Goal: Task Accomplishment & Management: Manage account settings

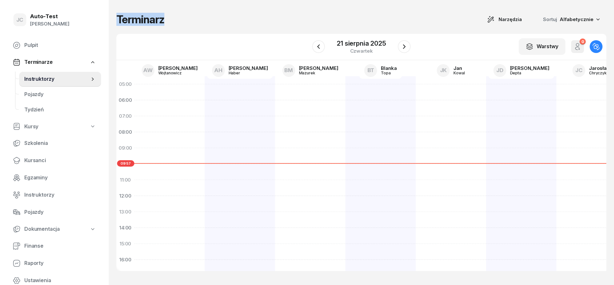
drag, startPoint x: 118, startPoint y: 20, endPoint x: 191, endPoint y: 22, distance: 73.9
click at [165, 19] on div "Terminarz Narzędzia Sortuj Alfabetycznie" at bounding box center [361, 19] width 490 height 13
click at [194, 22] on div "Terminarz Narzędzia Sortuj Alfabetycznie" at bounding box center [361, 19] width 490 height 13
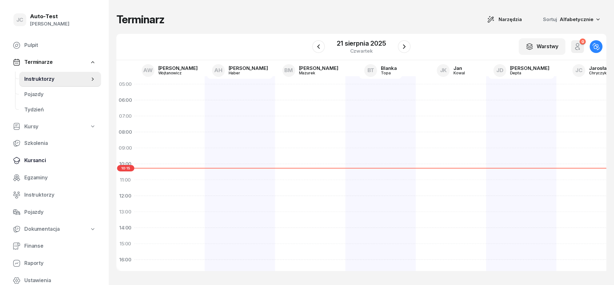
drag, startPoint x: 45, startPoint y: 157, endPoint x: 73, endPoint y: 164, distance: 28.6
click at [45, 158] on span "Kursanci" at bounding box center [60, 161] width 72 height 8
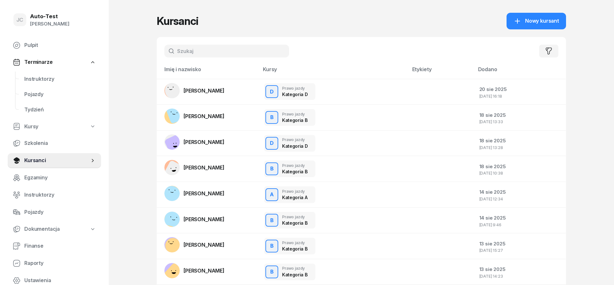
click at [189, 48] on input "text" at bounding box center [226, 51] width 125 height 13
click at [50, 81] on span "Instruktorzy" at bounding box center [60, 79] width 72 height 8
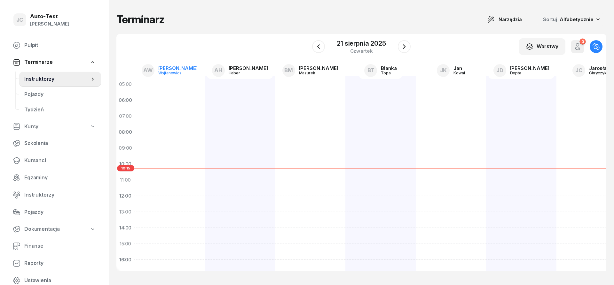
click at [185, 73] on div "Wojtanowicz" at bounding box center [173, 73] width 31 height 4
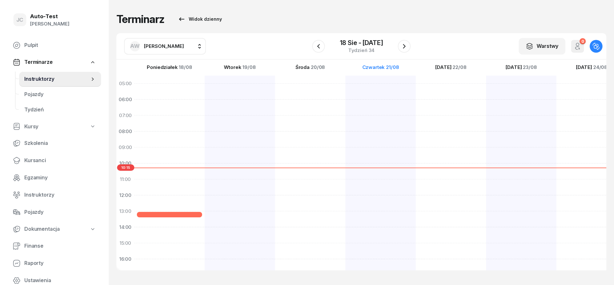
click at [174, 44] on span "[PERSON_NAME]" at bounding box center [164, 46] width 40 height 6
type input "dut"
click at [181, 109] on span "[PERSON_NAME]" at bounding box center [166, 106] width 39 height 8
click at [321, 45] on icon "button" at bounding box center [318, 46] width 8 height 8
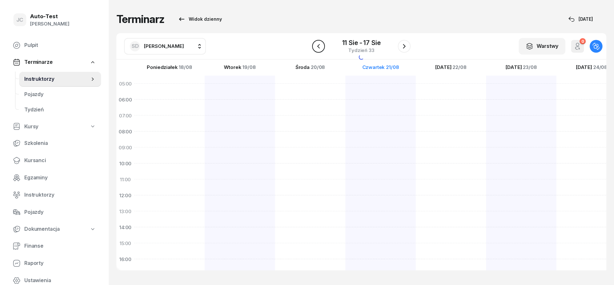
click at [321, 45] on icon "button" at bounding box center [318, 46] width 8 height 8
click at [320, 46] on icon "button" at bounding box center [318, 46] width 8 height 8
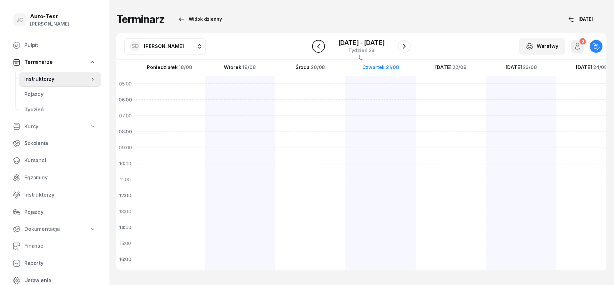
click at [320, 46] on icon "button" at bounding box center [318, 46] width 8 height 8
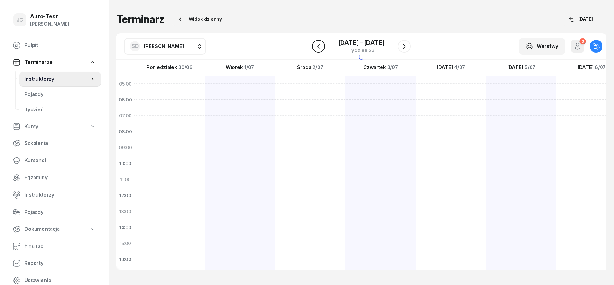
click at [320, 46] on icon "button" at bounding box center [318, 46] width 8 height 8
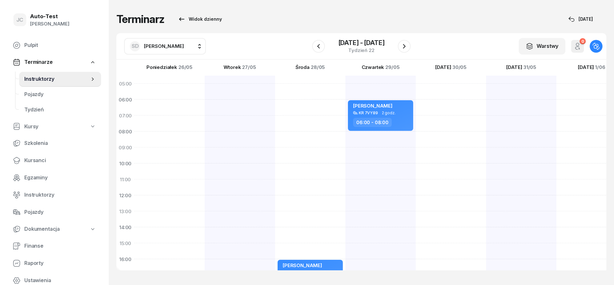
click at [556, 138] on div at bounding box center [591, 236] width 70 height 320
select select "08"
select select "10"
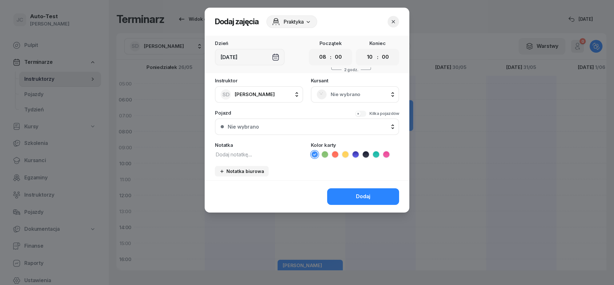
drag, startPoint x: 321, startPoint y: 96, endPoint x: 328, endPoint y: 100, distance: 7.6
click at [321, 96] on rect at bounding box center [322, 95] width 14 height 14
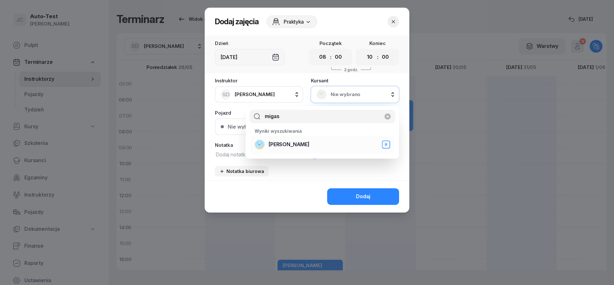
type input "migas"
click at [300, 145] on span "[PERSON_NAME]" at bounding box center [288, 145] width 41 height 8
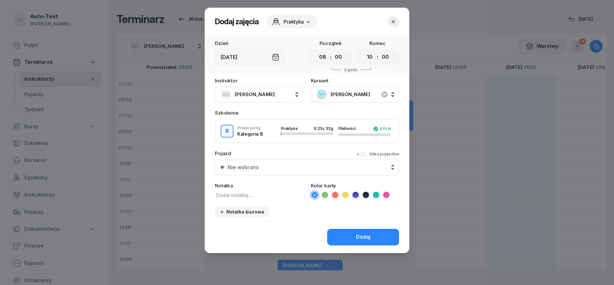
click at [293, 167] on div "Nie wybrano" at bounding box center [311, 167] width 166 height 5
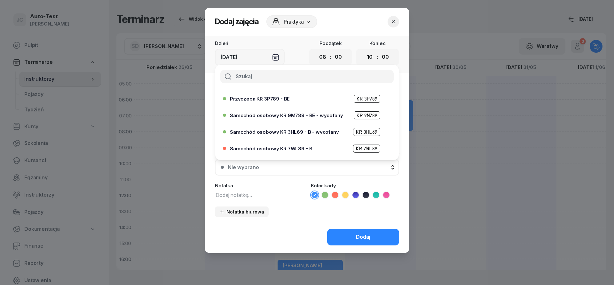
scroll to position [153, 0]
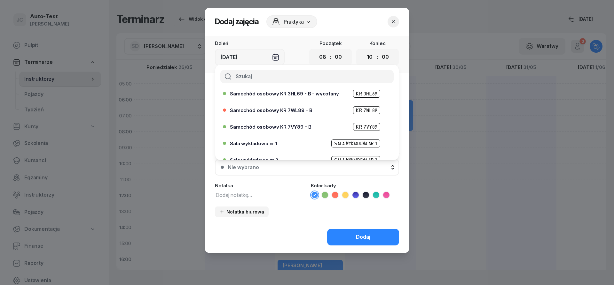
click at [297, 127] on span "Samochód osobowy KR 7VY89 - B" at bounding box center [270, 127] width 81 height 5
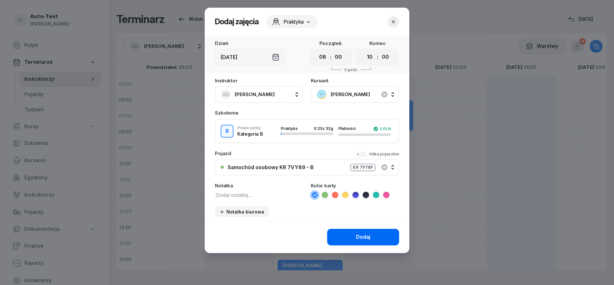
click at [349, 234] on button "Dodaj" at bounding box center [363, 237] width 72 height 17
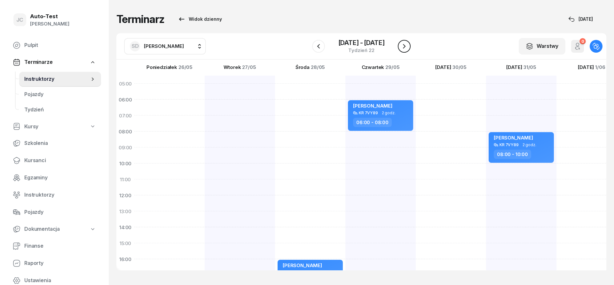
click at [403, 50] on button "button" at bounding box center [404, 46] width 13 height 13
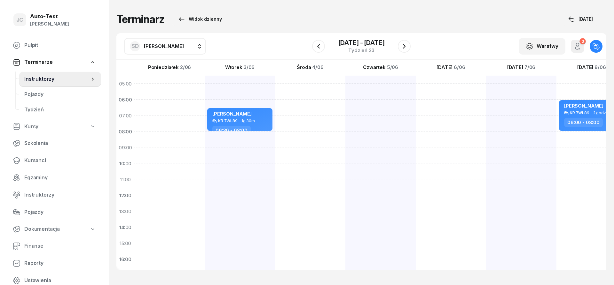
scroll to position [115, 0]
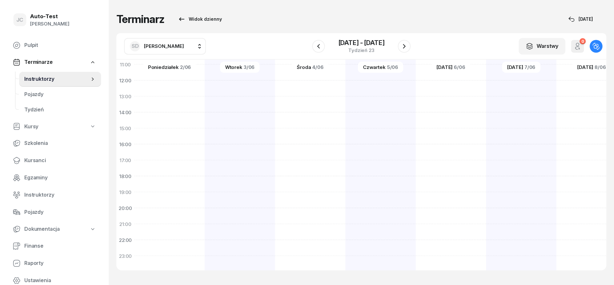
click at [275, 216] on div "[PERSON_NAME] KR 7WL89 1g 30m 06:30 - 08:00" at bounding box center [310, 121] width 70 height 320
select select "20"
select select "22"
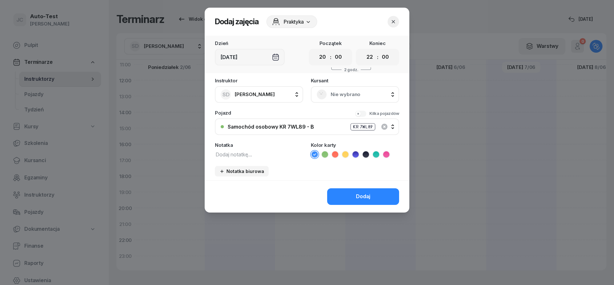
click at [355, 95] on span "Nie wybrano" at bounding box center [361, 94] width 63 height 8
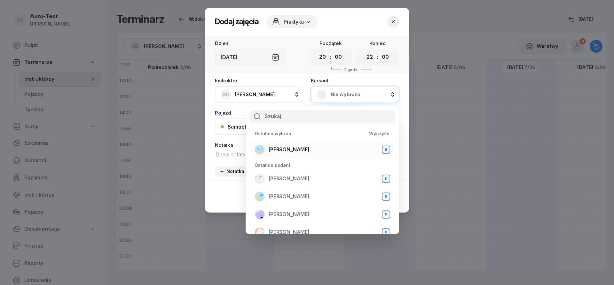
click at [309, 148] on span "[PERSON_NAME]" at bounding box center [288, 150] width 41 height 8
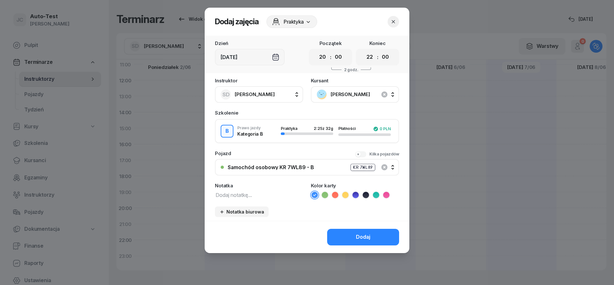
click at [308, 171] on button "Samochód osobowy KR 7WL89 - B KR 7WL89" at bounding box center [307, 167] width 184 height 17
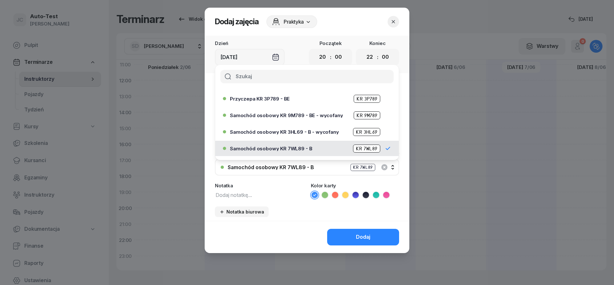
scroll to position [153, 0]
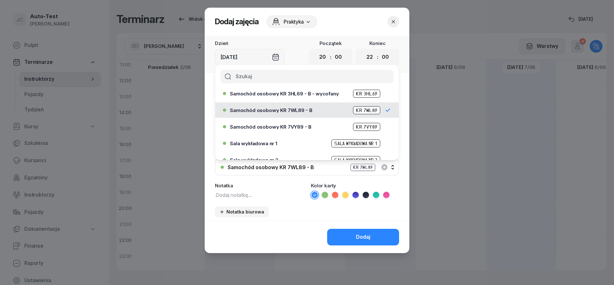
click at [299, 127] on span "Samochód osobowy KR 7VY89 - B" at bounding box center [270, 127] width 81 height 5
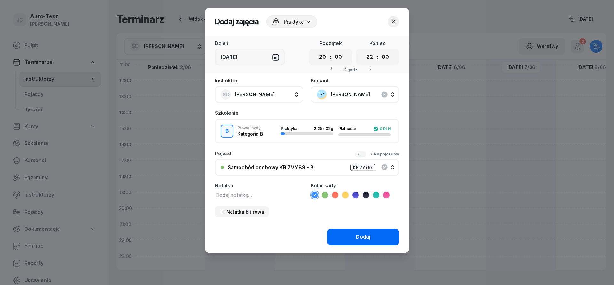
click at [355, 242] on button "Dodaj" at bounding box center [363, 237] width 72 height 17
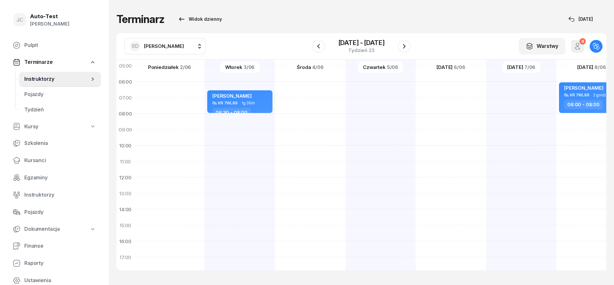
scroll to position [0, 0]
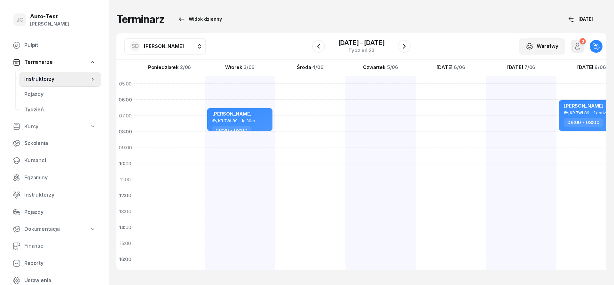
click at [415, 104] on div at bounding box center [450, 236] width 70 height 320
select select "06"
select select "08"
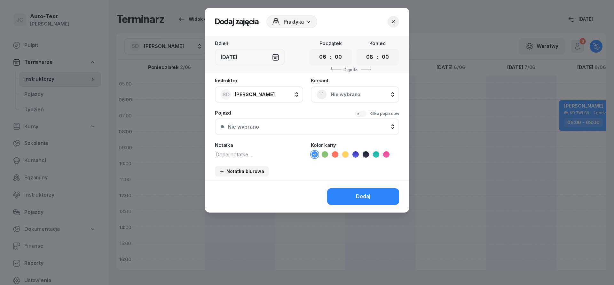
click at [345, 100] on div "Nie wybrano" at bounding box center [355, 94] width 88 height 17
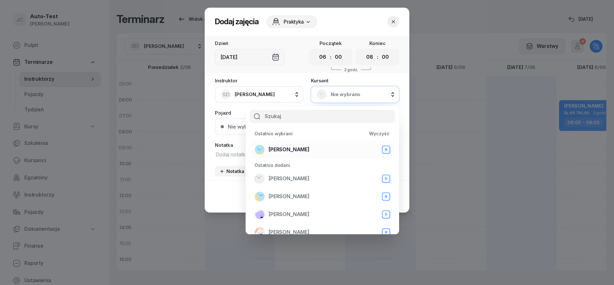
click at [308, 148] on span "[PERSON_NAME]" at bounding box center [288, 150] width 41 height 8
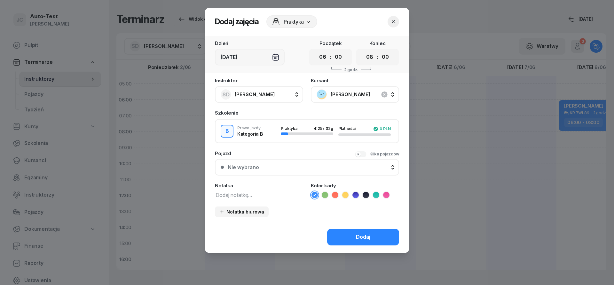
click at [298, 166] on div "Nie wybrano" at bounding box center [311, 167] width 166 height 5
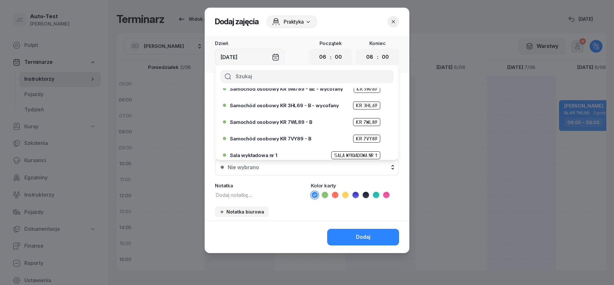
scroll to position [153, 0]
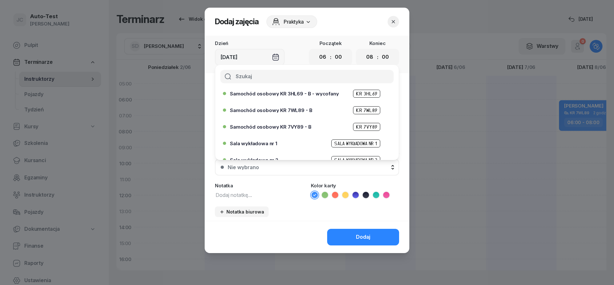
click at [295, 128] on span "Samochód osobowy KR 7VY89 - B" at bounding box center [270, 127] width 81 height 5
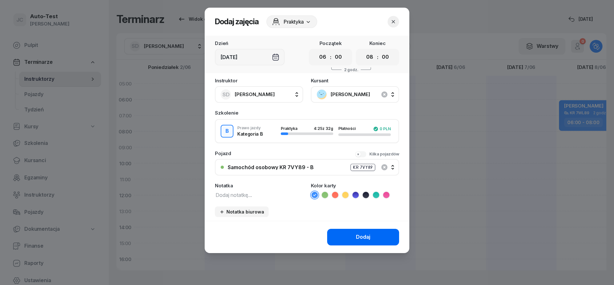
click at [360, 237] on div "Dodaj" at bounding box center [363, 237] width 14 height 8
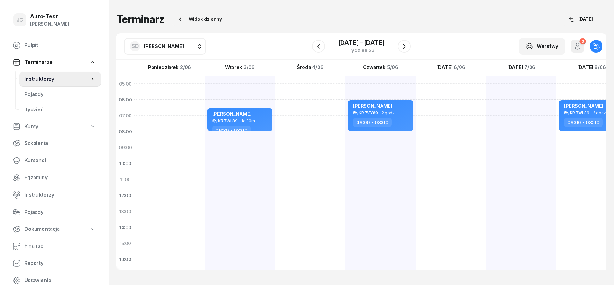
click at [556, 109] on div at bounding box center [591, 236] width 70 height 320
select select "06"
select select "08"
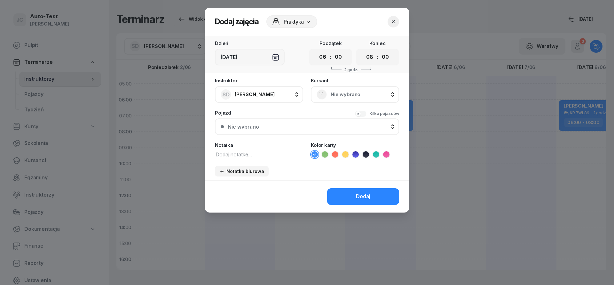
drag, startPoint x: 363, startPoint y: 93, endPoint x: 352, endPoint y: 99, distance: 12.7
click at [363, 93] on span "Nie wybrano" at bounding box center [361, 94] width 63 height 8
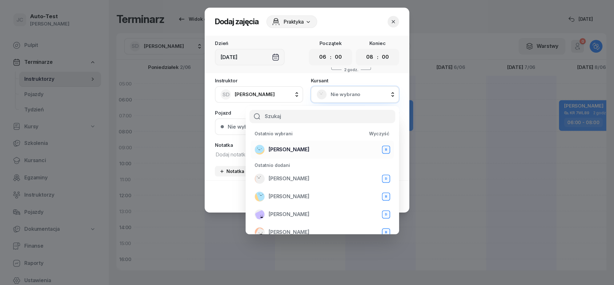
click at [309, 145] on div "[PERSON_NAME] B" at bounding box center [321, 150] width 135 height 10
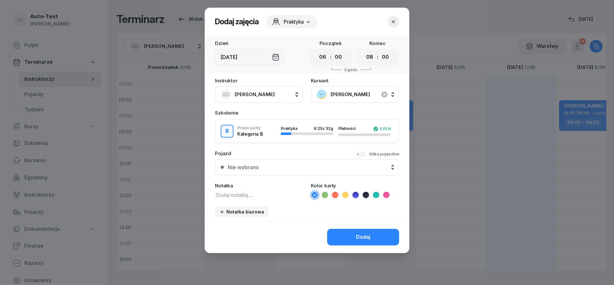
click at [288, 169] on div "Nie wybrano" at bounding box center [311, 167] width 166 height 5
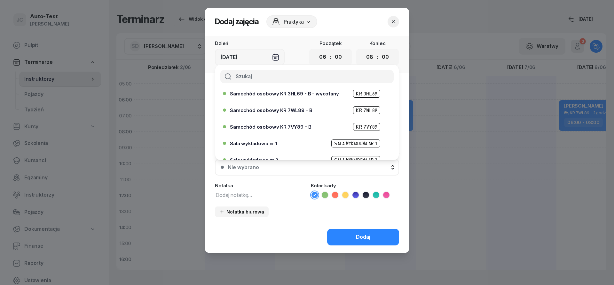
click at [297, 128] on span "Samochód osobowy KR 7VY89 - B" at bounding box center [270, 127] width 81 height 5
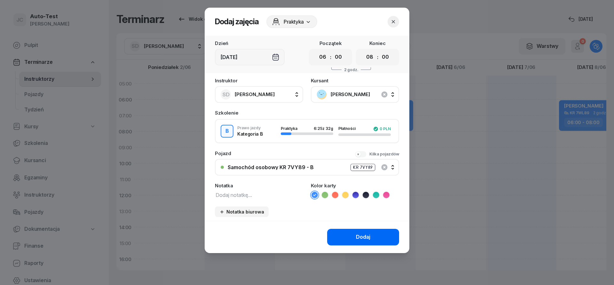
click at [345, 232] on button "Dodaj" at bounding box center [363, 237] width 72 height 17
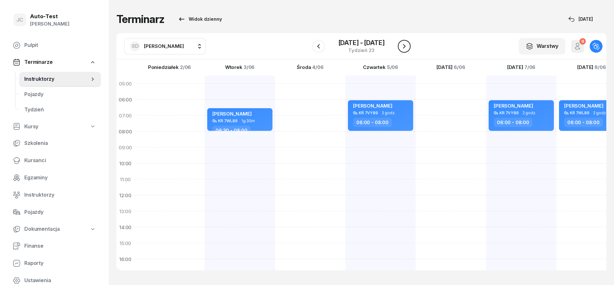
click at [405, 49] on icon "button" at bounding box center [404, 46] width 8 height 8
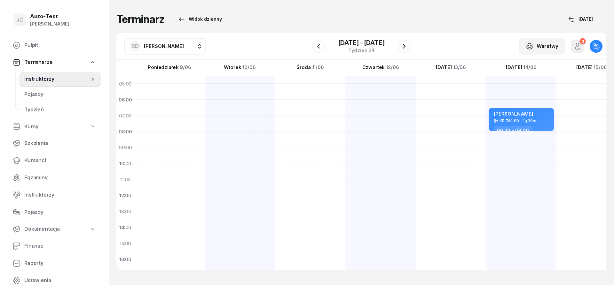
click at [275, 101] on div at bounding box center [310, 236] width 70 height 320
select select "06"
select select "08"
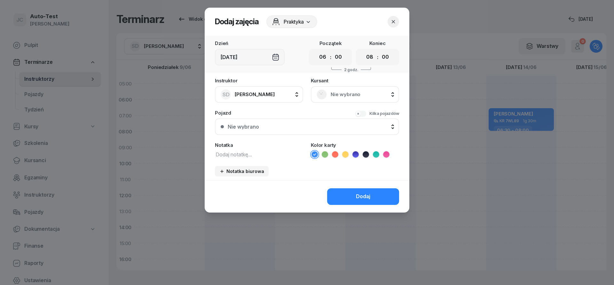
click at [336, 94] on span "Nie wybrano" at bounding box center [361, 94] width 63 height 8
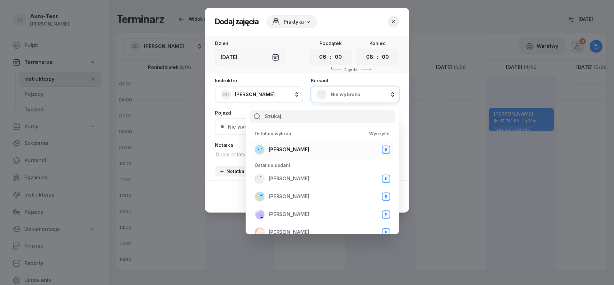
click at [316, 147] on div "[PERSON_NAME] B" at bounding box center [321, 150] width 135 height 10
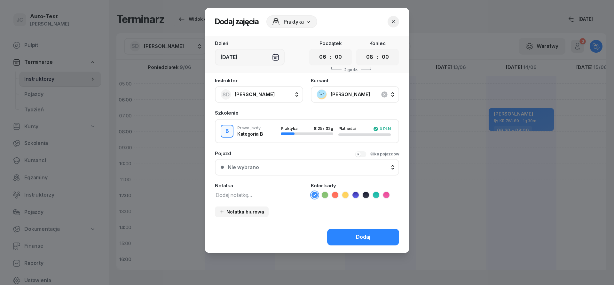
click at [296, 165] on div "Nie wybrano" at bounding box center [311, 167] width 166 height 5
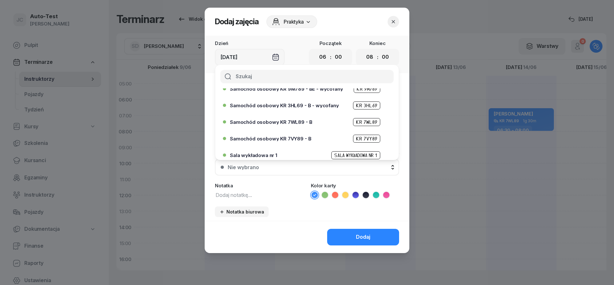
scroll to position [153, 0]
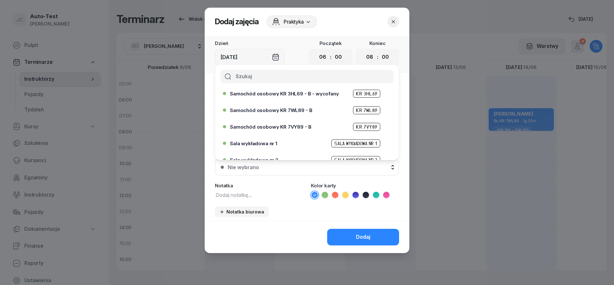
click at [294, 127] on span "Samochód osobowy KR 7VY89 - B" at bounding box center [270, 127] width 81 height 5
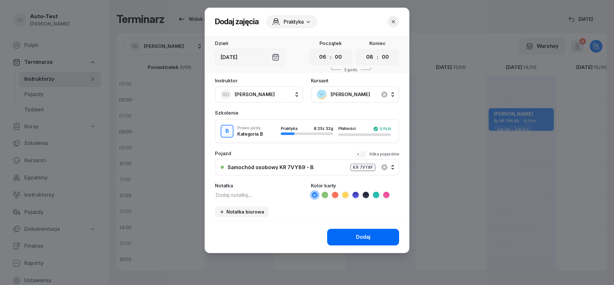
click at [348, 232] on button "Dodaj" at bounding box center [363, 237] width 72 height 17
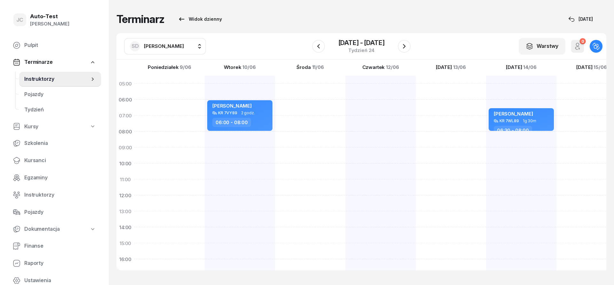
scroll to position [115, 0]
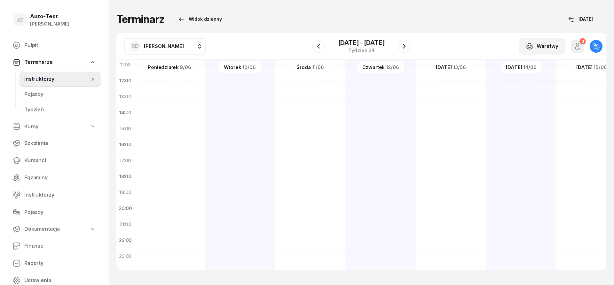
click at [415, 214] on div at bounding box center [450, 121] width 70 height 320
select select "20"
select select "22"
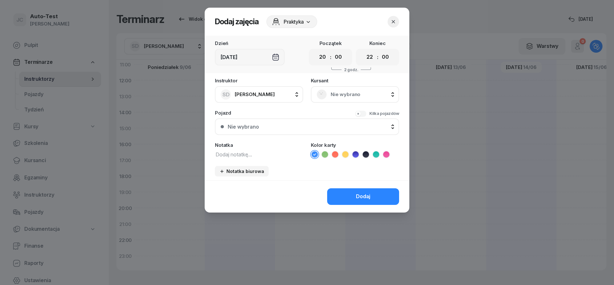
click at [341, 100] on div "Nie wybrano" at bounding box center [355, 94] width 88 height 17
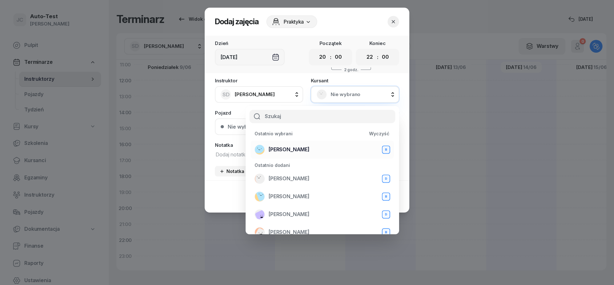
click at [309, 151] on span "[PERSON_NAME]" at bounding box center [288, 150] width 41 height 8
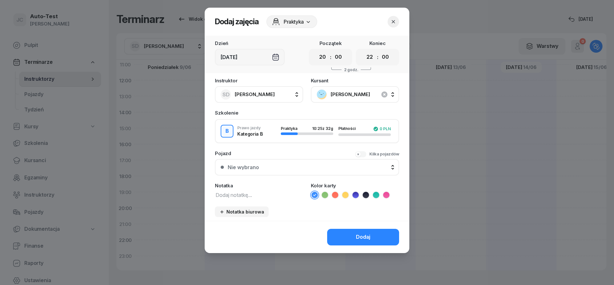
click at [298, 172] on button "Nie wybrano" at bounding box center [307, 167] width 184 height 17
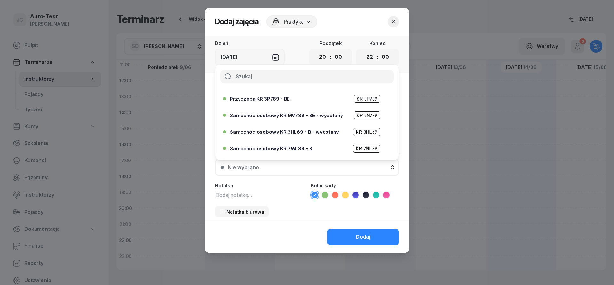
scroll to position [153, 0]
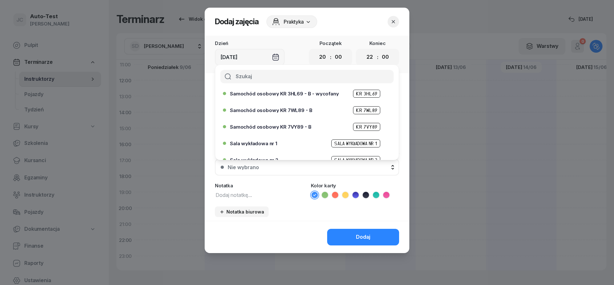
click at [290, 124] on div "Samochód osobowy KR 7VY89 - B KR 7VY89" at bounding box center [308, 127] width 157 height 8
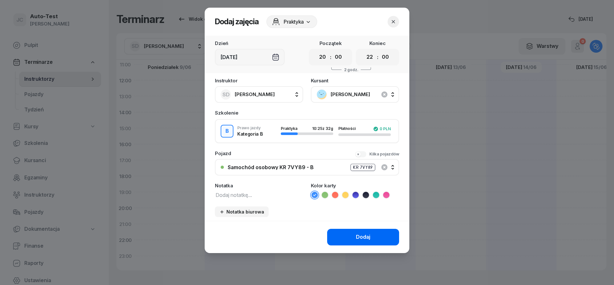
click at [351, 235] on button "Dodaj" at bounding box center [363, 237] width 72 height 17
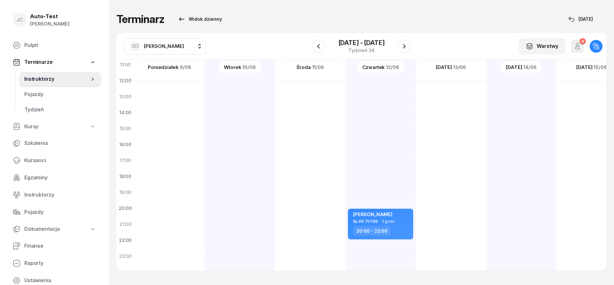
scroll to position [115, 0]
click at [402, 49] on icon "button" at bounding box center [404, 46] width 8 height 8
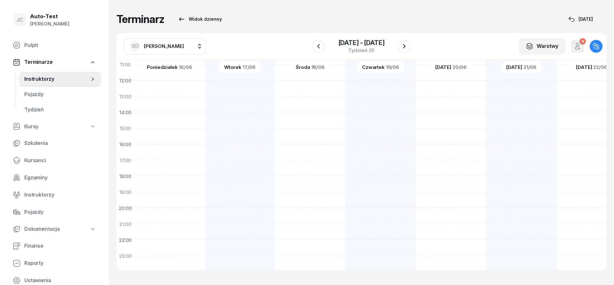
click at [275, 151] on div at bounding box center [310, 121] width 70 height 320
select select "16"
select select "18"
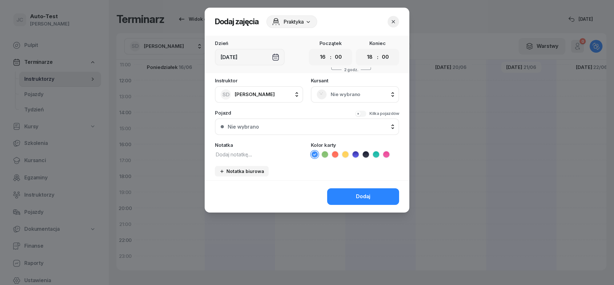
click at [334, 98] on span "Nie wybrano" at bounding box center [361, 94] width 63 height 8
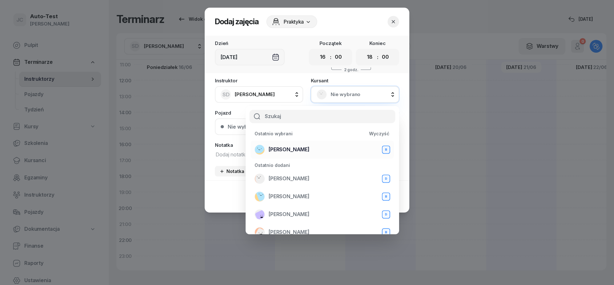
click at [306, 149] on span "[PERSON_NAME]" at bounding box center [288, 150] width 41 height 8
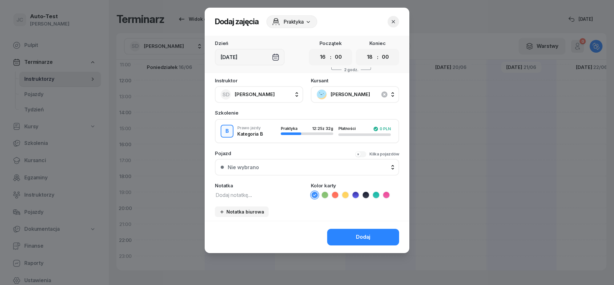
click at [292, 166] on div "Nie wybrano" at bounding box center [311, 167] width 166 height 5
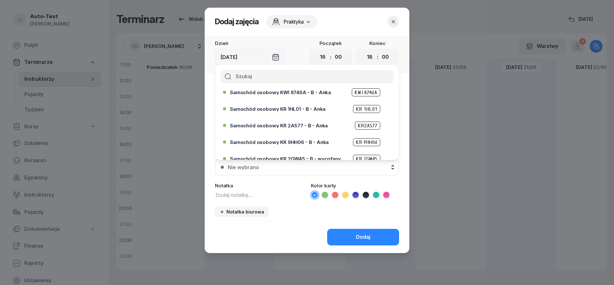
scroll to position [77, 0]
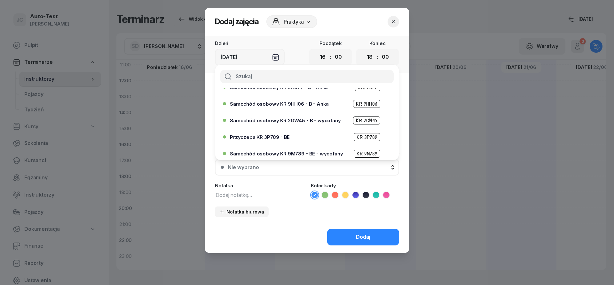
click at [298, 104] on span "Samochód osobowy KR 9HH06 - B - Anka" at bounding box center [279, 104] width 99 height 5
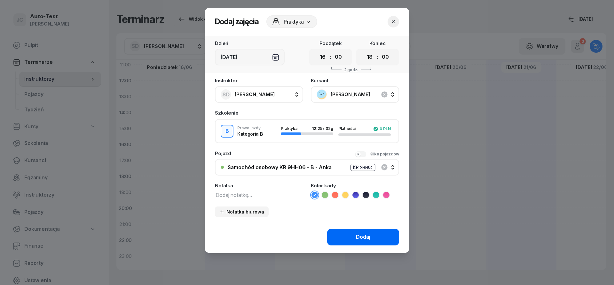
click at [352, 242] on button "Dodaj" at bounding box center [363, 237] width 72 height 17
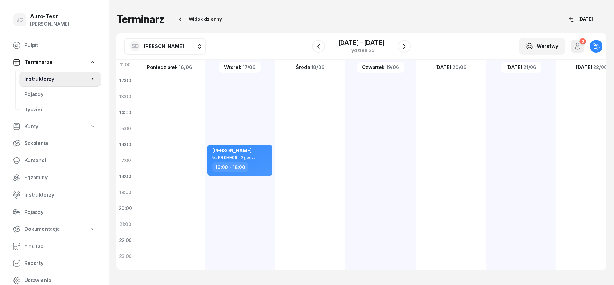
click at [275, 126] on div "[PERSON_NAME] KR 9HH06 2 godz. 16:00 - 18:00" at bounding box center [310, 121] width 70 height 320
select select "14"
select select "16"
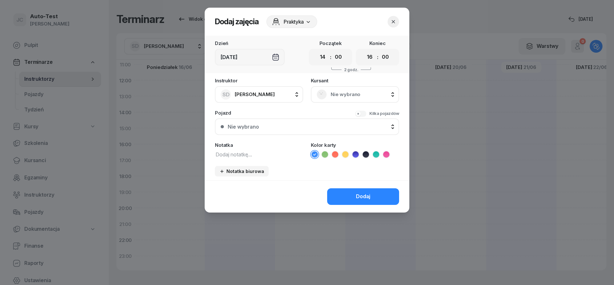
click at [341, 98] on span "Nie wybrano" at bounding box center [361, 94] width 63 height 8
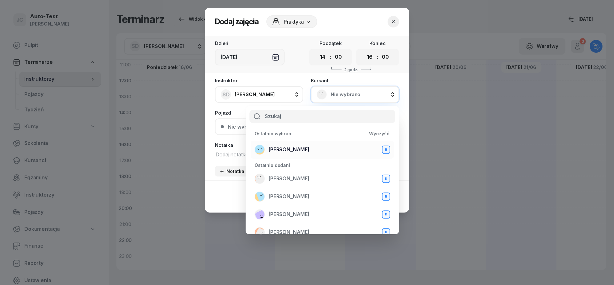
click at [309, 154] on span "[PERSON_NAME]" at bounding box center [288, 150] width 41 height 8
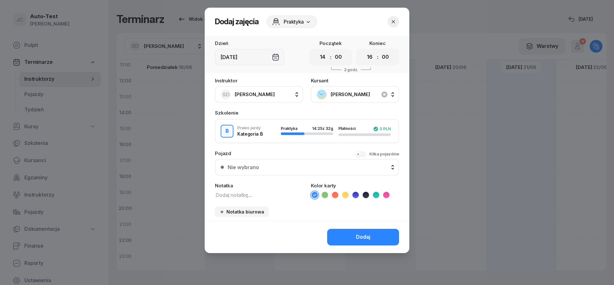
click at [298, 166] on div "Nie wybrano" at bounding box center [311, 167] width 166 height 5
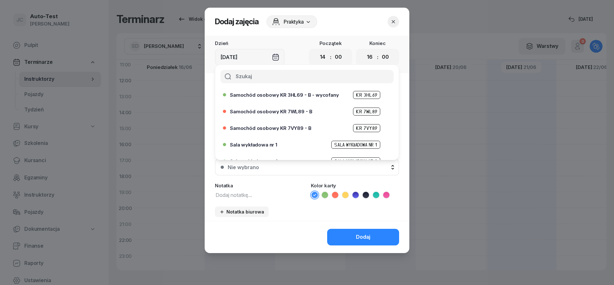
scroll to position [153, 0]
click at [397, 21] on button "button" at bounding box center [393, 22] width 12 height 12
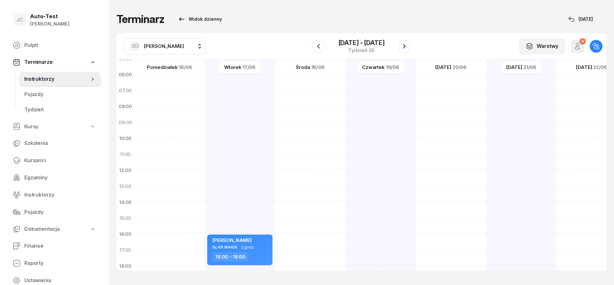
scroll to position [0, 0]
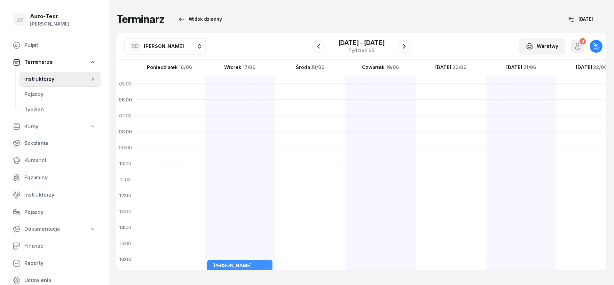
click at [486, 106] on div at bounding box center [521, 236] width 70 height 320
select select "06"
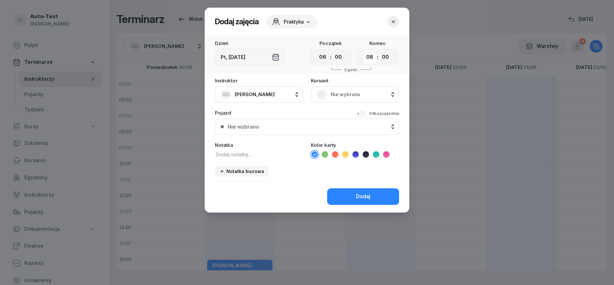
click at [363, 50] on select "00 01 02 03 04 05 06 07 08 09 10 11 12 13 14 15 16 17 18 19 20 21 22 23" at bounding box center [369, 56] width 12 height 13
select select "07"
click option "07" at bounding box center [0, 0] width 0 height 0
click at [338, 98] on span "Nie wybrano" at bounding box center [361, 94] width 63 height 8
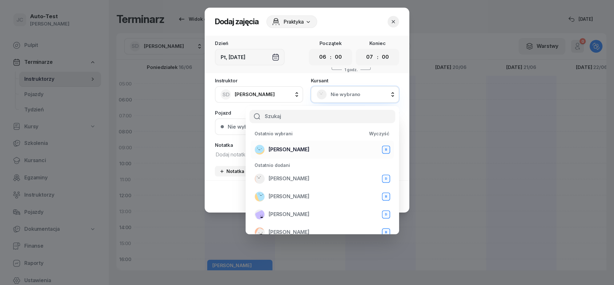
click at [317, 149] on div "[PERSON_NAME] B" at bounding box center [321, 150] width 135 height 10
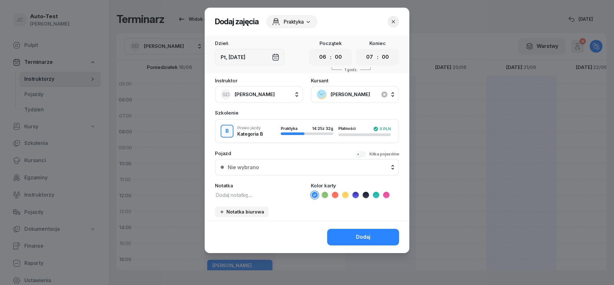
click at [302, 162] on button "Nie wybrano" at bounding box center [307, 167] width 184 height 17
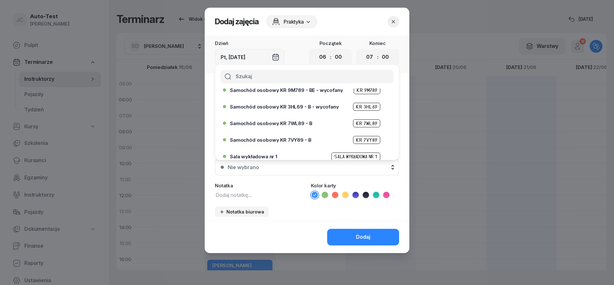
scroll to position [153, 0]
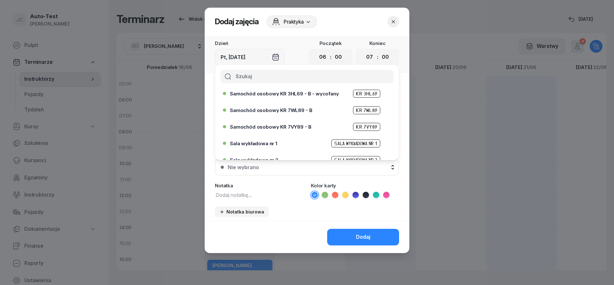
click at [295, 112] on span "Samochód osobowy KR 7WL89 - B" at bounding box center [271, 110] width 82 height 5
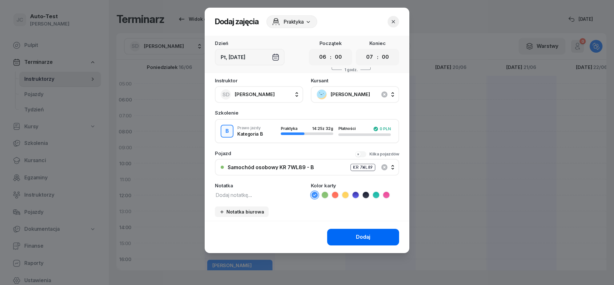
click at [336, 239] on button "Dodaj" at bounding box center [363, 237] width 72 height 17
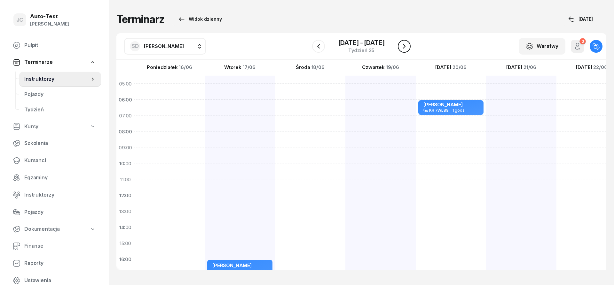
click at [408, 48] on button "button" at bounding box center [404, 46] width 13 height 13
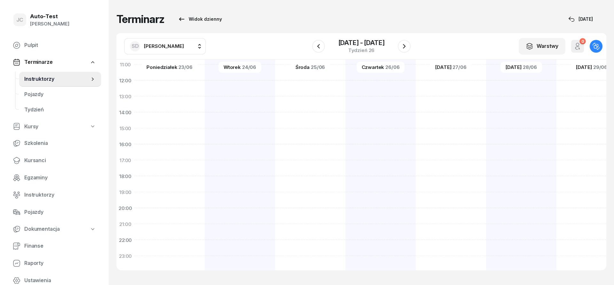
click at [205, 214] on div at bounding box center [240, 121] width 70 height 320
select select "20"
select select "22"
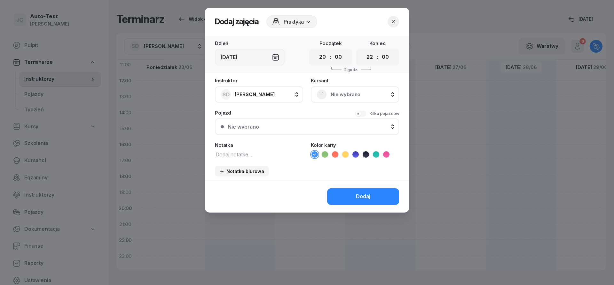
click at [334, 90] on div "Nie wybrano" at bounding box center [354, 94] width 77 height 10
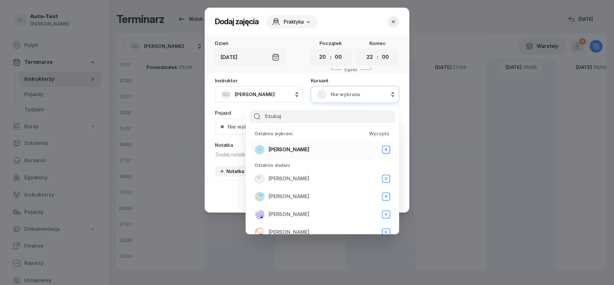
click at [312, 148] on div "[PERSON_NAME] B" at bounding box center [321, 150] width 135 height 10
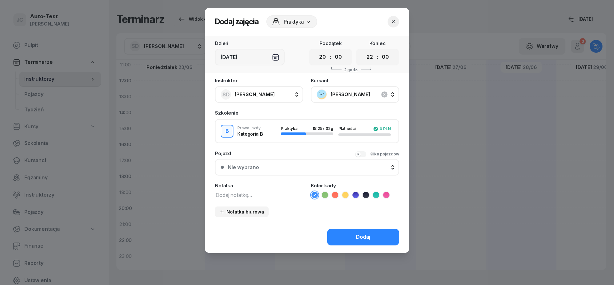
click at [305, 166] on div "Nie wybrano" at bounding box center [311, 167] width 166 height 5
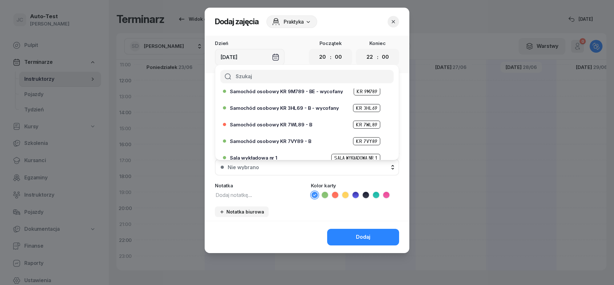
scroll to position [153, 0]
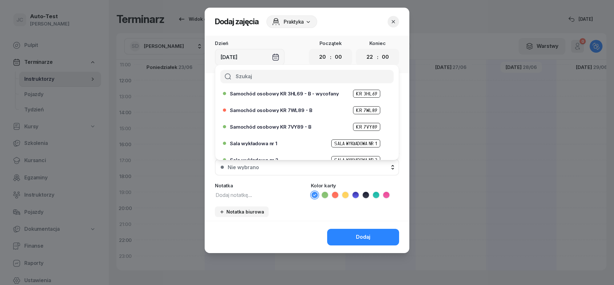
click at [298, 127] on span "Samochód osobowy KR 7VY89 - B" at bounding box center [270, 127] width 81 height 5
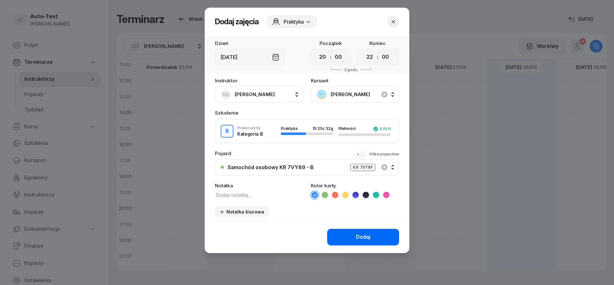
click at [341, 233] on button "Dodaj" at bounding box center [363, 237] width 72 height 17
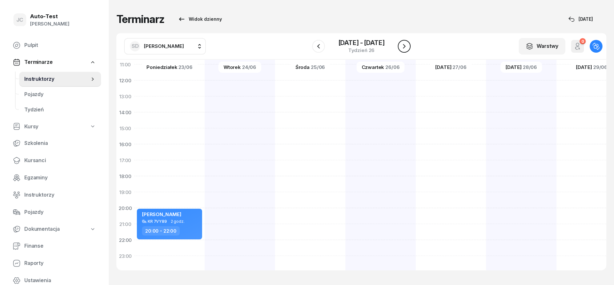
click at [407, 50] on icon "button" at bounding box center [404, 46] width 8 height 8
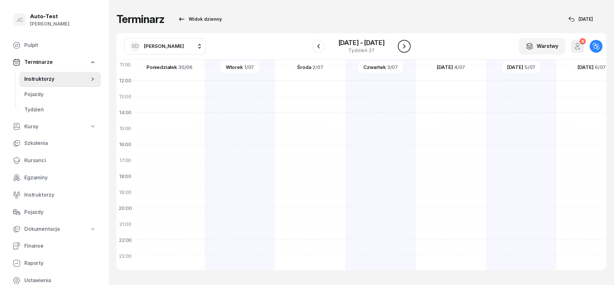
click at [407, 50] on icon "button" at bounding box center [404, 46] width 8 height 8
click at [486, 101] on div "[PERSON_NAME] KR 7WL89 2 godz. 20:00 - 22:00" at bounding box center [521, 236] width 70 height 320
select select "06"
select select "08"
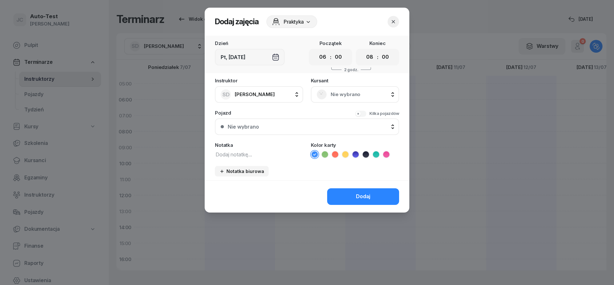
click at [337, 85] on div "[DEMOGRAPHIC_DATA] Nie wybrano" at bounding box center [355, 90] width 88 height 25
click at [337, 97] on span "Nie wybrano" at bounding box center [361, 94] width 63 height 8
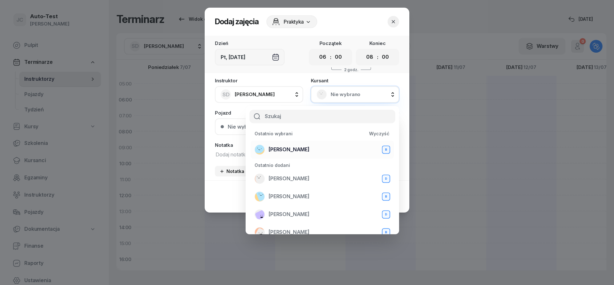
click at [301, 151] on span "[PERSON_NAME]" at bounding box center [288, 150] width 41 height 8
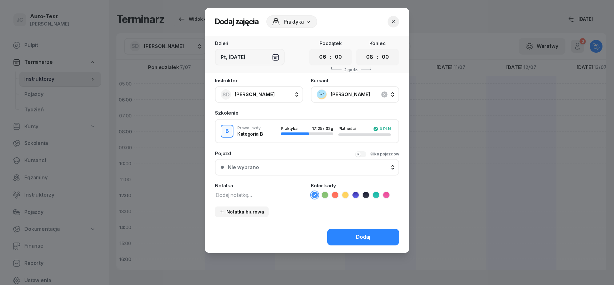
click at [297, 168] on div "Nie wybrano" at bounding box center [311, 167] width 166 height 5
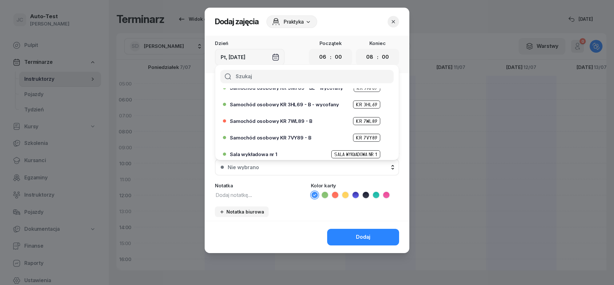
scroll to position [153, 0]
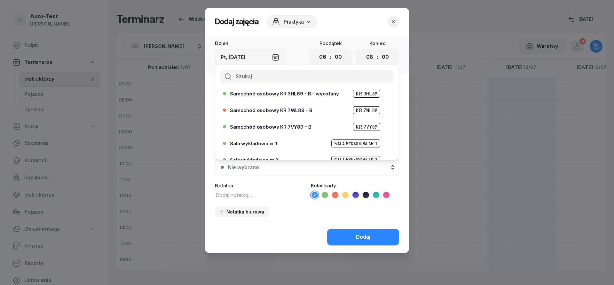
click at [286, 125] on span "Samochód osobowy KR 7VY89 - B" at bounding box center [270, 127] width 81 height 5
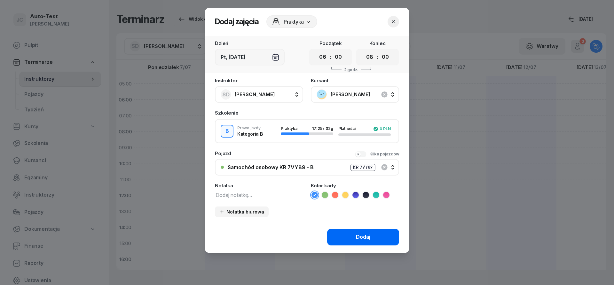
click at [347, 236] on button "Dodaj" at bounding box center [363, 237] width 72 height 17
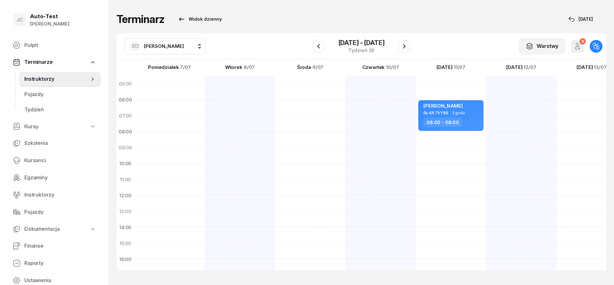
click at [556, 107] on div at bounding box center [591, 236] width 70 height 320
select select "06"
select select "08"
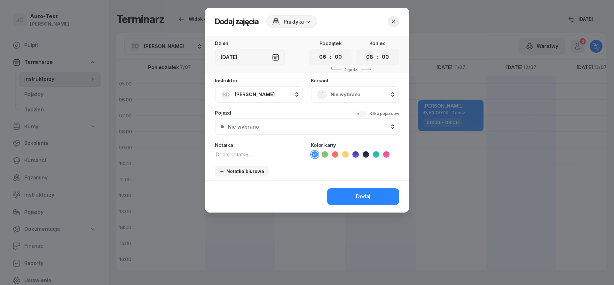
click at [356, 98] on span "Nie wybrano" at bounding box center [361, 94] width 63 height 8
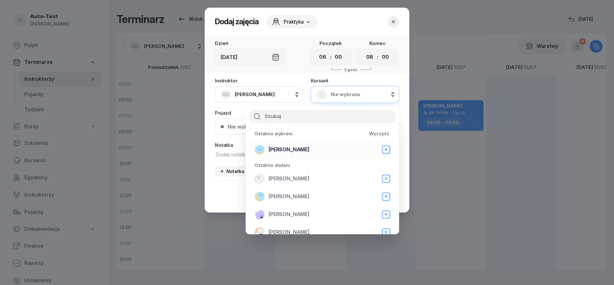
click at [299, 151] on span "[PERSON_NAME]" at bounding box center [288, 150] width 41 height 8
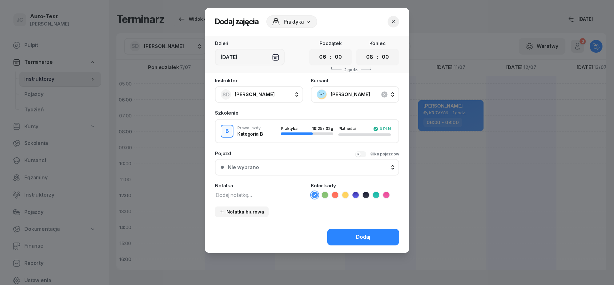
click at [296, 167] on div "Nie wybrano" at bounding box center [311, 167] width 166 height 5
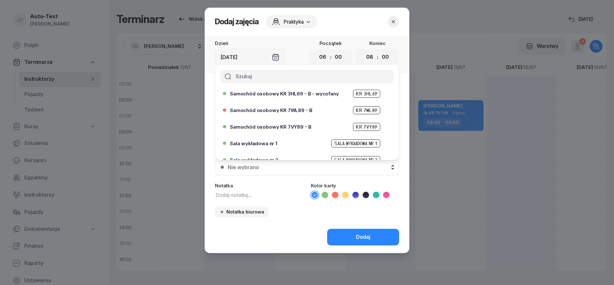
click at [294, 125] on span "Samochód osobowy KR 7VY89 - B" at bounding box center [270, 127] width 81 height 5
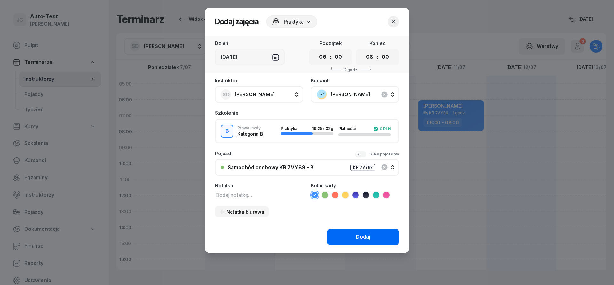
click at [351, 240] on button "Dodaj" at bounding box center [363, 237] width 72 height 17
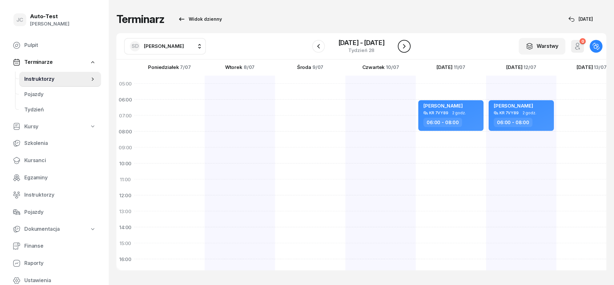
click at [404, 49] on icon "button" at bounding box center [404, 46] width 8 height 8
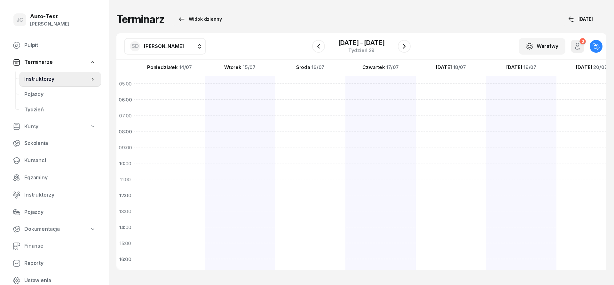
click at [205, 110] on div at bounding box center [240, 236] width 70 height 320
select select "06"
select select "08"
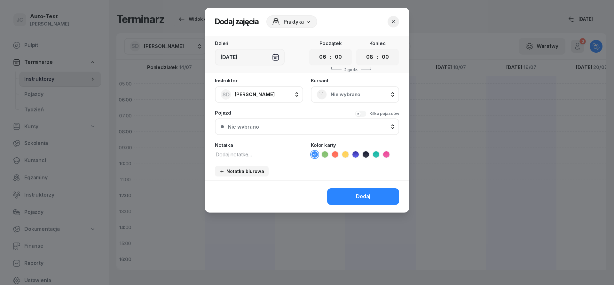
click at [333, 99] on div "Nie wybrano" at bounding box center [355, 94] width 88 height 17
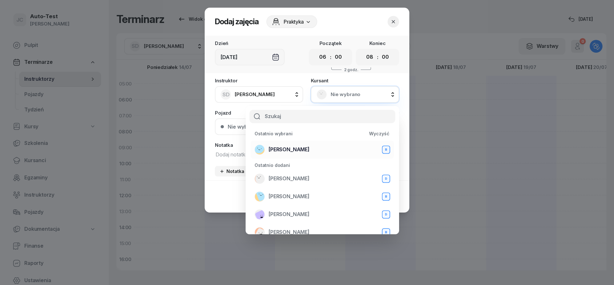
click at [315, 146] on div "[PERSON_NAME] B" at bounding box center [321, 150] width 135 height 10
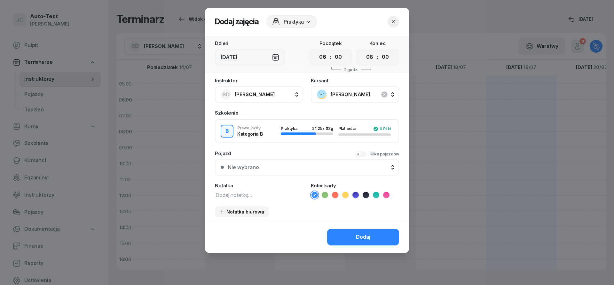
click at [300, 162] on button "Nie wybrano" at bounding box center [307, 167] width 184 height 17
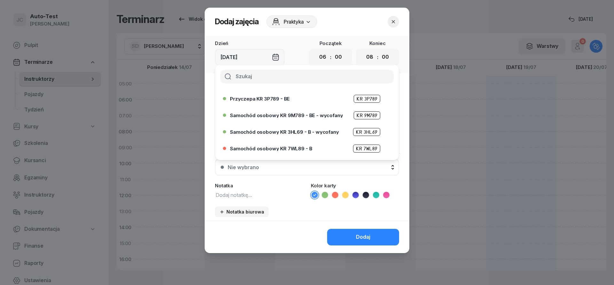
scroll to position [153, 0]
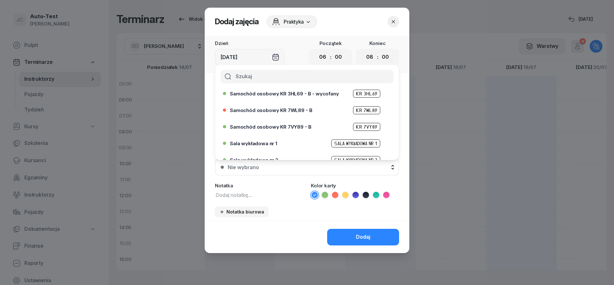
click at [297, 129] on span "Samochód osobowy KR 7VY89 - B" at bounding box center [270, 127] width 81 height 5
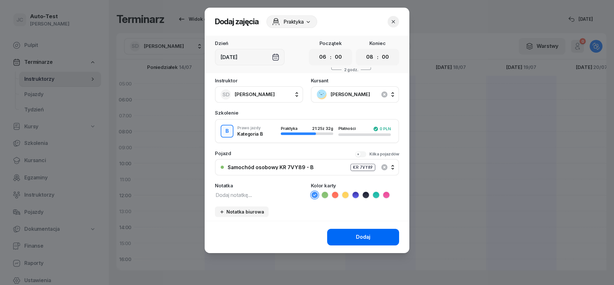
click at [352, 233] on button "Dodaj" at bounding box center [363, 237] width 72 height 17
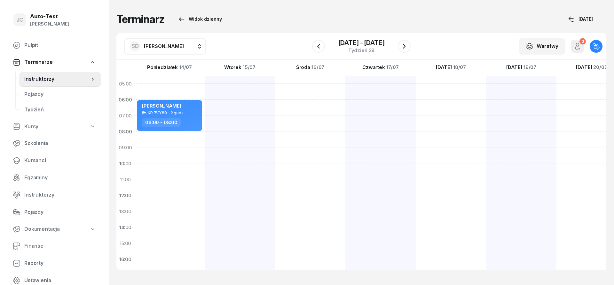
click at [415, 107] on div at bounding box center [450, 236] width 70 height 320
select select "06"
select select "08"
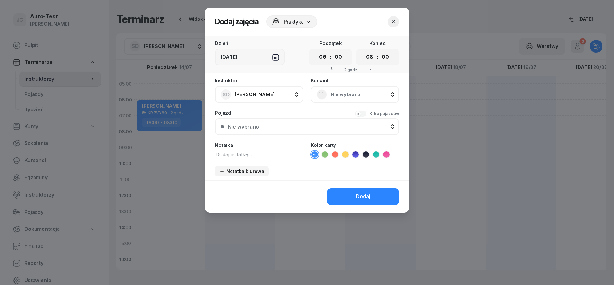
click at [365, 91] on span "Nie wybrano" at bounding box center [361, 94] width 63 height 8
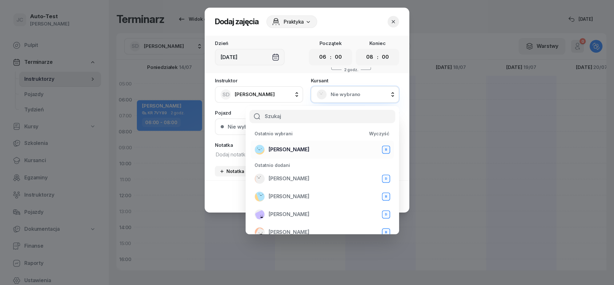
click at [302, 149] on span "[PERSON_NAME]" at bounding box center [288, 150] width 41 height 8
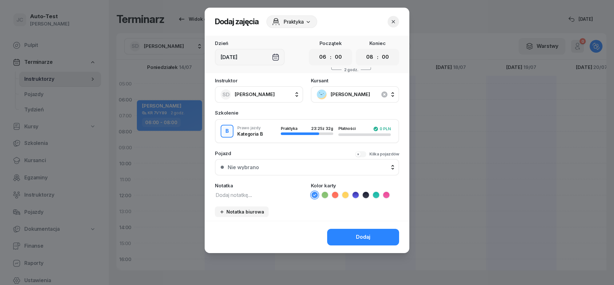
click at [283, 167] on div "Nie wybrano" at bounding box center [311, 167] width 166 height 5
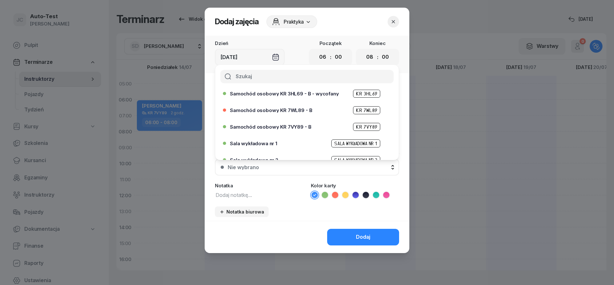
click at [290, 128] on span "Samochód osobowy KR 7VY89 - B" at bounding box center [270, 127] width 81 height 5
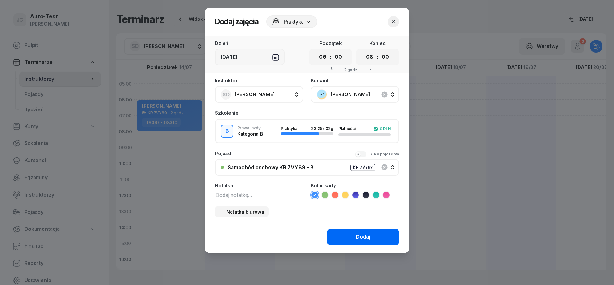
click at [351, 241] on button "Dodaj" at bounding box center [363, 237] width 72 height 17
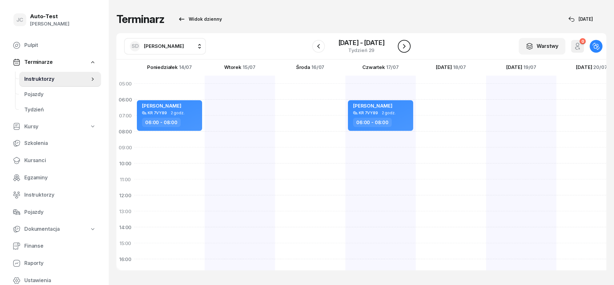
click at [401, 47] on icon "button" at bounding box center [404, 46] width 8 height 8
click at [403, 49] on icon "button" at bounding box center [404, 46] width 8 height 8
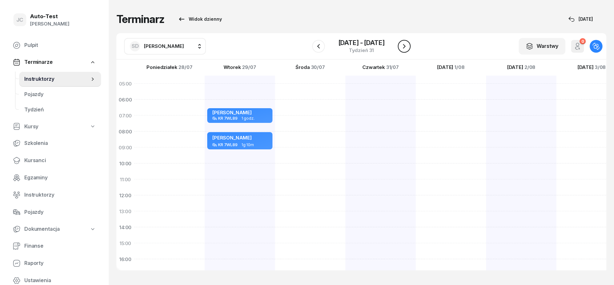
click at [403, 49] on icon "button" at bounding box center [404, 46] width 8 height 8
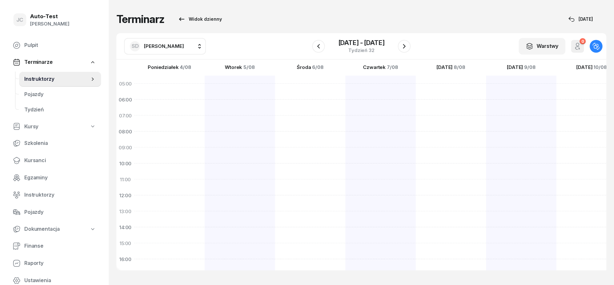
click at [205, 104] on div at bounding box center [240, 236] width 70 height 320
select select "06"
select select "08"
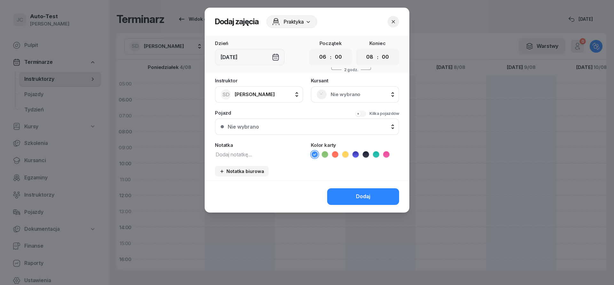
click at [361, 99] on div "Nie wybrano" at bounding box center [354, 94] width 77 height 10
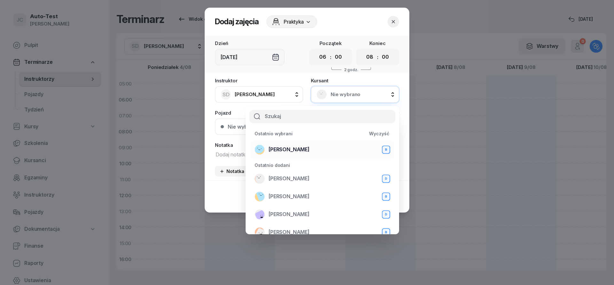
click at [303, 147] on span "[PERSON_NAME]" at bounding box center [288, 150] width 41 height 8
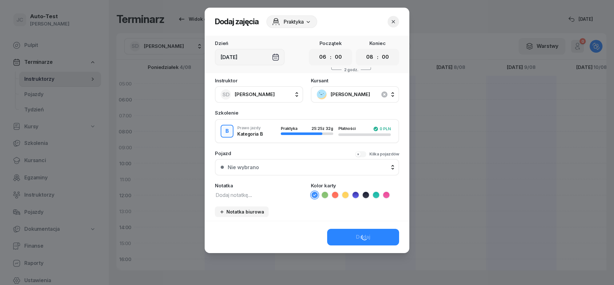
drag, startPoint x: 266, startPoint y: 150, endPoint x: 264, endPoint y: 161, distance: 11.0
click at [265, 155] on div "Instruktor SD [PERSON_NAME] AW [PERSON_NAME] AH [PERSON_NAME] BM [PERSON_NAME] …" at bounding box center [307, 149] width 205 height 143
drag, startPoint x: 264, startPoint y: 161, endPoint x: 270, endPoint y: 165, distance: 7.5
click at [264, 161] on button "Nie wybrano" at bounding box center [307, 167] width 184 height 17
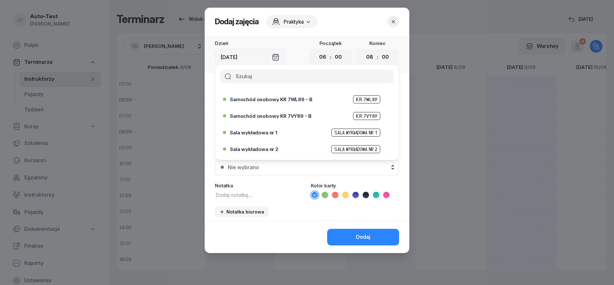
scroll to position [153, 0]
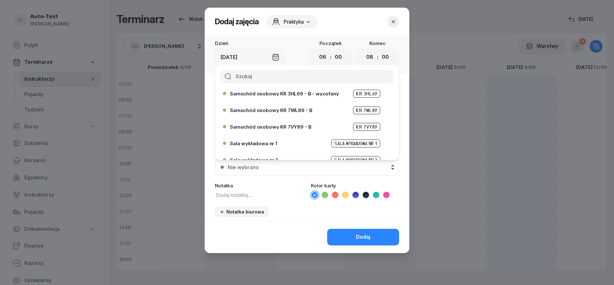
click at [294, 111] on span "Samochód osobowy KR 7WL89 - B" at bounding box center [271, 110] width 82 height 5
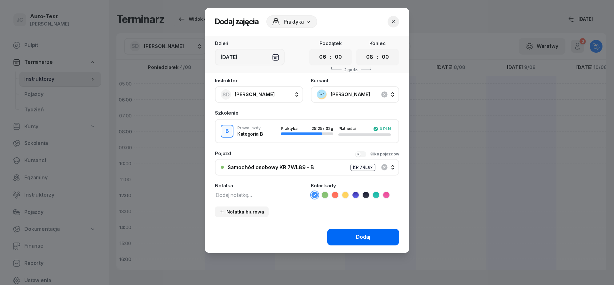
click at [351, 230] on button "Dodaj" at bounding box center [363, 237] width 72 height 17
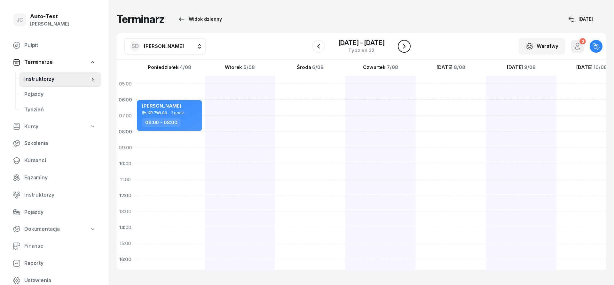
click at [406, 47] on icon "button" at bounding box center [404, 46] width 8 height 8
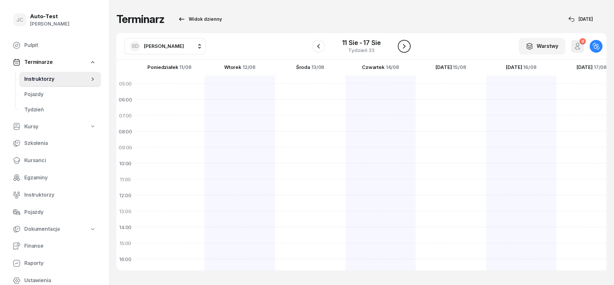
click at [406, 47] on icon "button" at bounding box center [404, 46] width 8 height 8
click at [205, 216] on div at bounding box center [240, 121] width 70 height 320
select select "20"
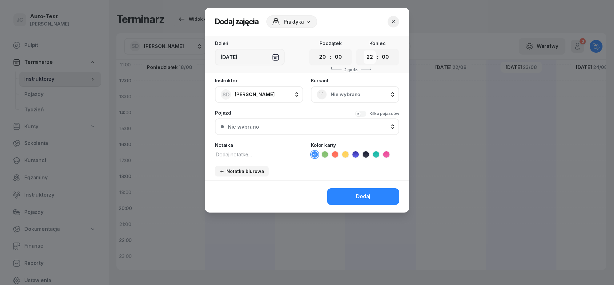
click at [363, 50] on select "00 01 02 03 04 05 06 07 08 09 10 11 12 13 14 15 16 17 18 19 20 21 22 23" at bounding box center [369, 56] width 12 height 13
select select "23"
click option "23" at bounding box center [0, 0] width 0 height 0
click at [340, 93] on span "Nie wybrano" at bounding box center [361, 94] width 63 height 8
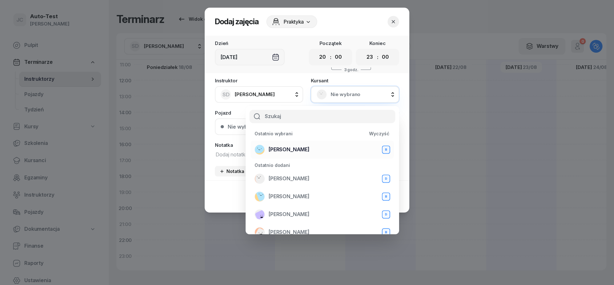
click at [311, 147] on div "[PERSON_NAME] B" at bounding box center [321, 150] width 135 height 10
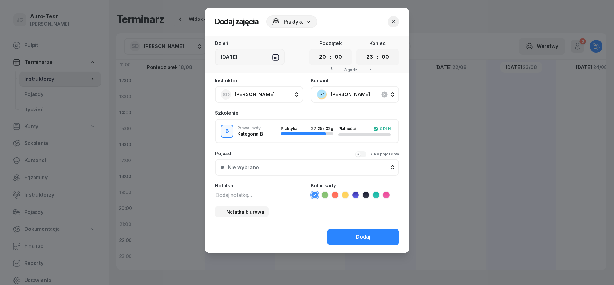
click at [288, 170] on button "Nie wybrano" at bounding box center [307, 167] width 184 height 17
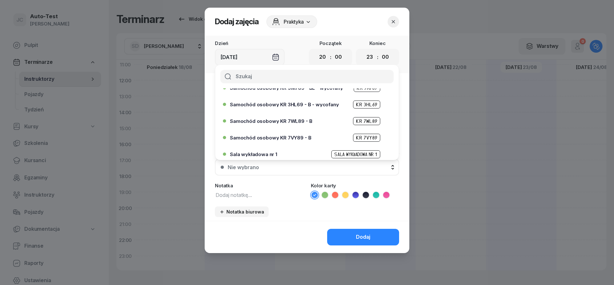
scroll to position [153, 0]
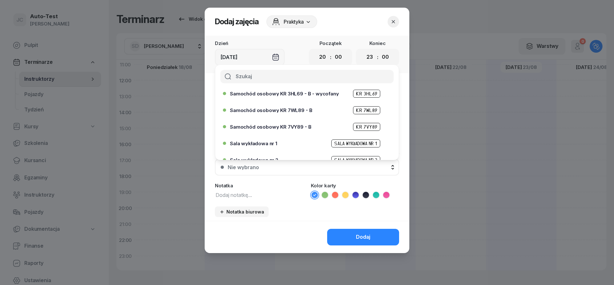
click at [290, 111] on span "Samochód osobowy KR 7WL89 - B" at bounding box center [271, 110] width 82 height 5
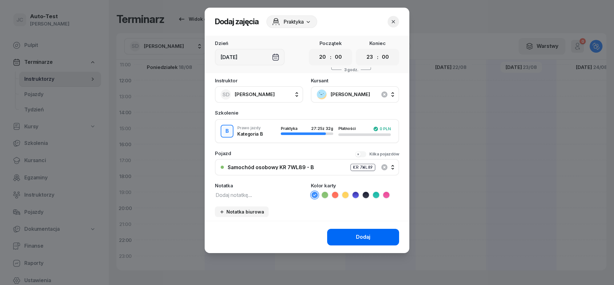
click at [342, 236] on button "Dodaj" at bounding box center [363, 237] width 72 height 17
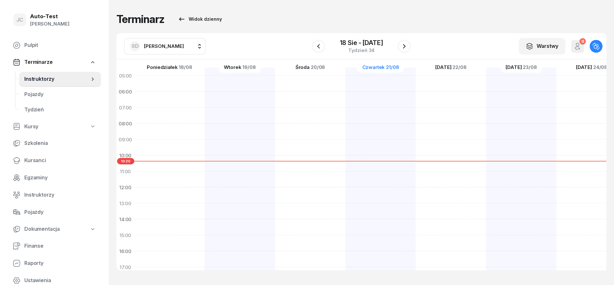
scroll to position [0, 0]
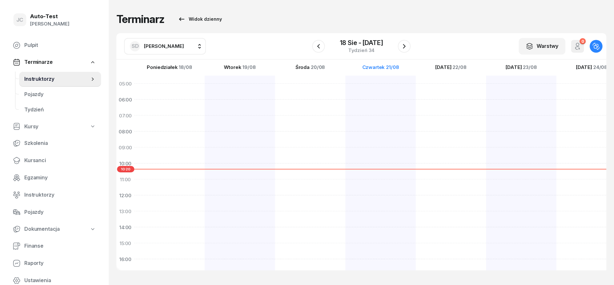
click at [275, 102] on div at bounding box center [310, 236] width 70 height 320
select select "06"
select select "08"
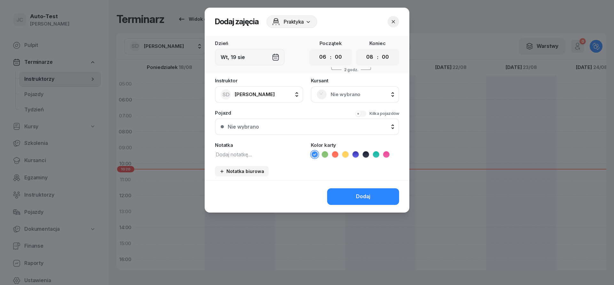
scroll to position [0, 0]
click at [332, 50] on select "00 05 10 15 20 25 30 35 40 45 50 55" at bounding box center [338, 56] width 12 height 13
select select "40"
click option "40" at bounding box center [0, 0] width 0 height 0
click at [363, 50] on select "00 01 02 03 04 05 06 07 08 09 10 11 12 13 14 15 16 17 18 19 20 21 22 23" at bounding box center [369, 56] width 12 height 13
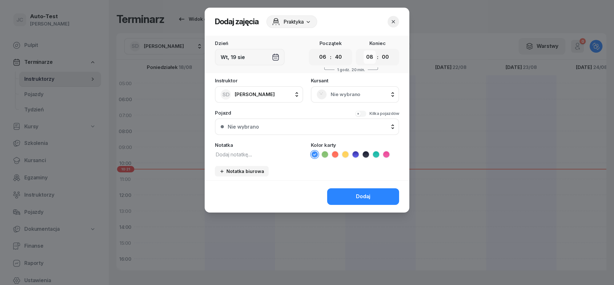
select select "07"
click option "07" at bounding box center [0, 0] width 0 height 0
click at [379, 50] on select "00 05 10 15 20 25 30 35 40 45 50 55" at bounding box center [385, 56] width 12 height 13
select select "50"
click option "50" at bounding box center [0, 0] width 0 height 0
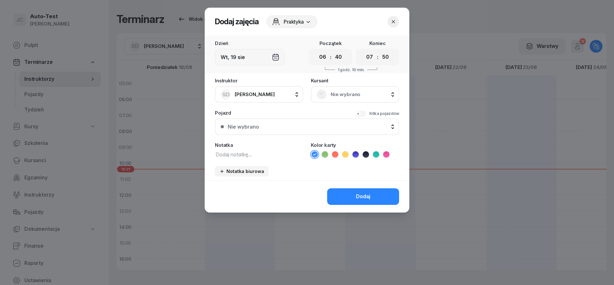
click at [343, 96] on span "Nie wybrano" at bounding box center [361, 94] width 63 height 8
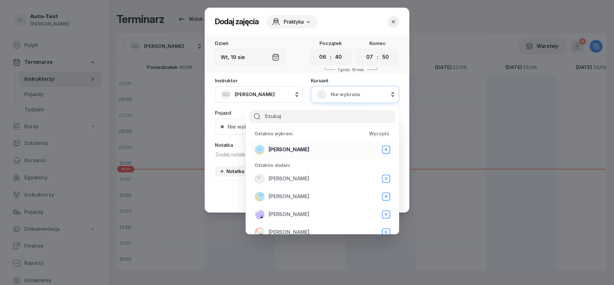
click at [301, 154] on div "[PERSON_NAME] B" at bounding box center [321, 150] width 135 height 10
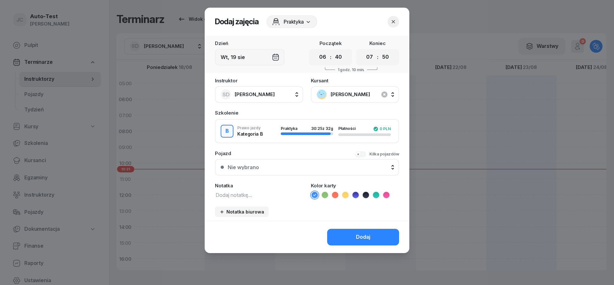
click at [292, 174] on button "Nie wybrano" at bounding box center [307, 167] width 184 height 17
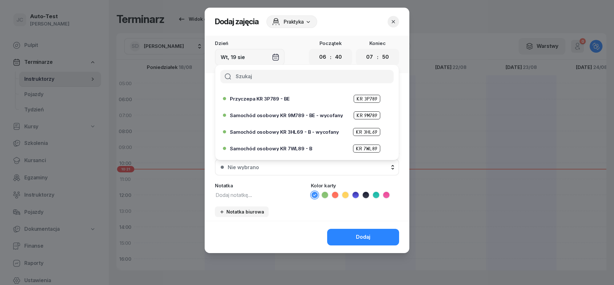
scroll to position [153, 0]
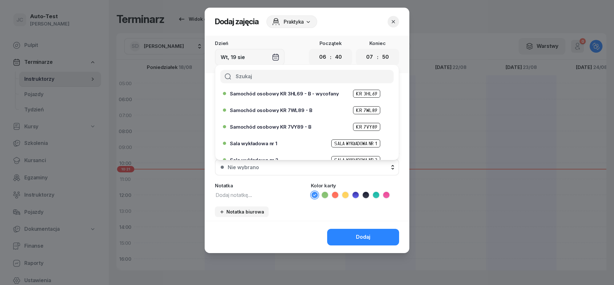
click at [295, 111] on span "Samochód osobowy KR 7WL89 - B" at bounding box center [271, 110] width 82 height 5
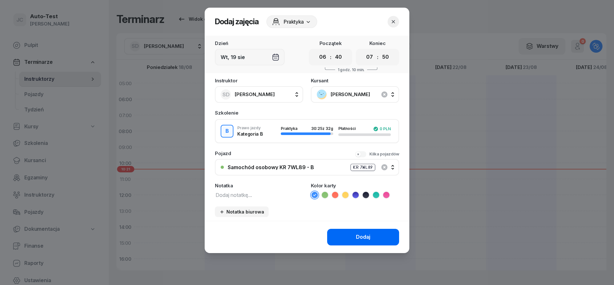
click at [336, 236] on button "Dodaj" at bounding box center [363, 237] width 72 height 17
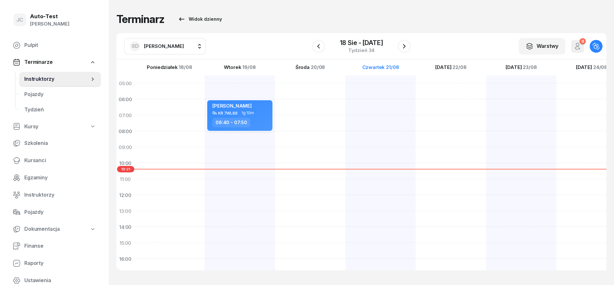
click at [252, 114] on span "1g 10m" at bounding box center [247, 113] width 12 height 4
select select "06"
select select "40"
select select "07"
select select "50"
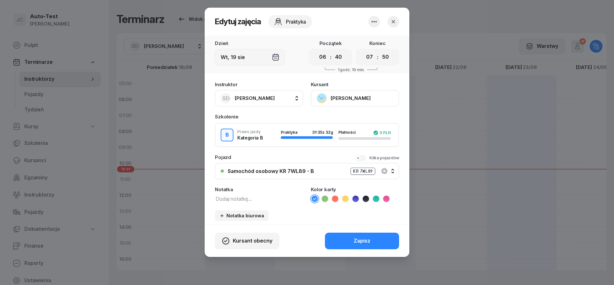
click at [394, 22] on icon "button" at bounding box center [393, 22] width 6 height 6
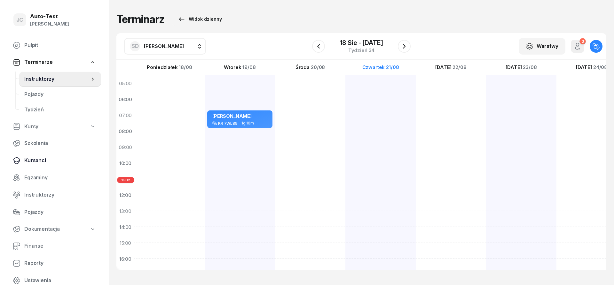
click at [50, 165] on span "Kursanci" at bounding box center [60, 161] width 72 height 8
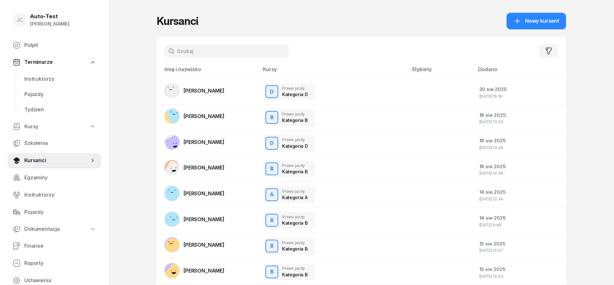
click at [193, 50] on input "text" at bounding box center [226, 51] width 125 height 13
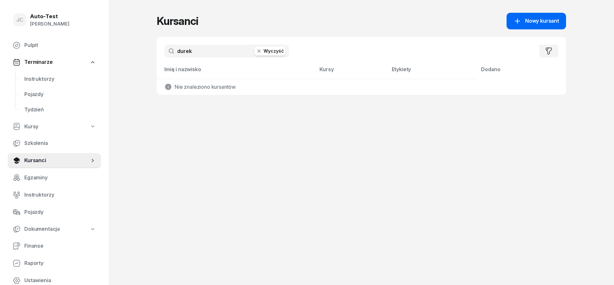
type input "durek"
click at [516, 23] on icon at bounding box center [517, 21] width 8 height 8
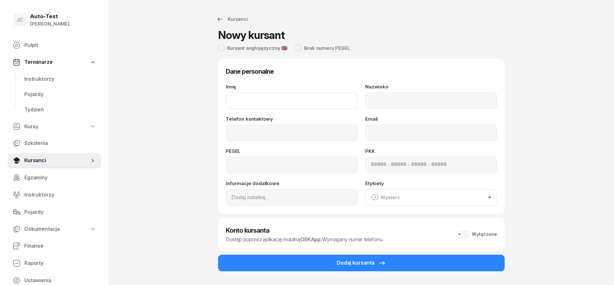
click at [270, 103] on input "Imię" at bounding box center [292, 100] width 132 height 17
type input "[PERSON_NAME]"
type input "Durek"
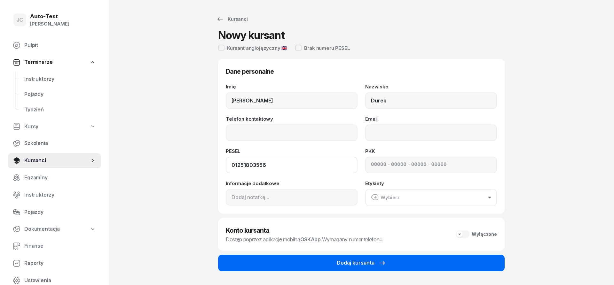
type input "01251803556"
click at [349, 264] on div "Dodaj kursanta" at bounding box center [360, 263] width 49 height 8
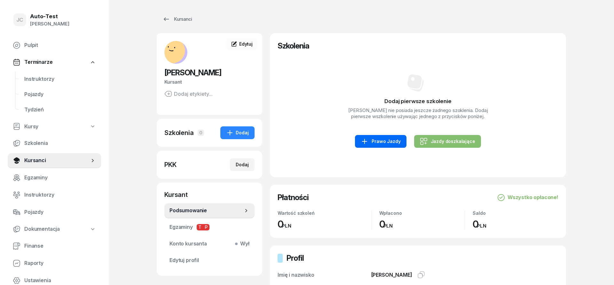
click at [388, 140] on div "Prawo Jazdy" at bounding box center [380, 142] width 40 height 8
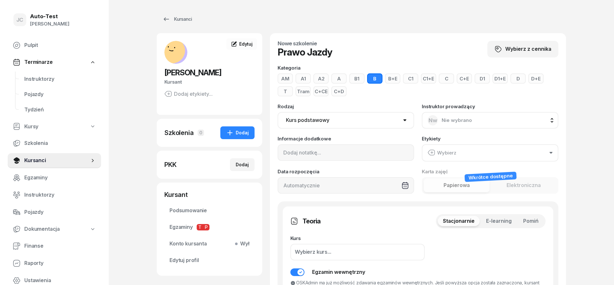
click at [388, 78] on button "B+E" at bounding box center [392, 78] width 15 height 10
click at [536, 221] on span "Pomiń" at bounding box center [530, 221] width 15 height 8
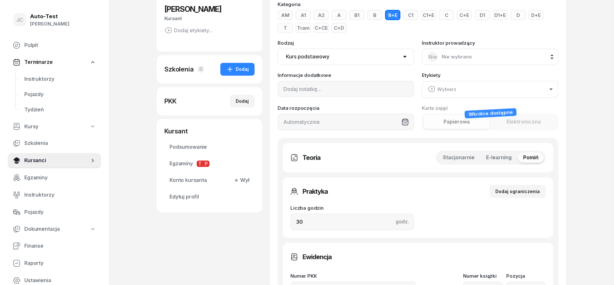
scroll to position [65, 0]
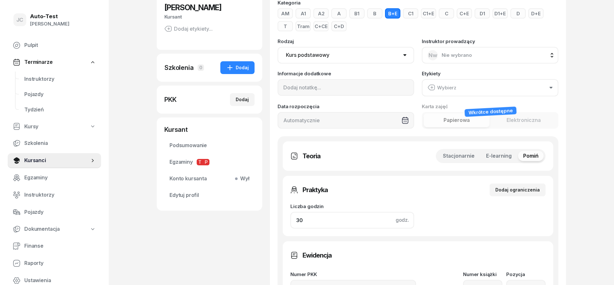
drag, startPoint x: 327, startPoint y: 221, endPoint x: 237, endPoint y: 229, distance: 89.9
click at [290, 222] on input "30" at bounding box center [352, 220] width 124 height 17
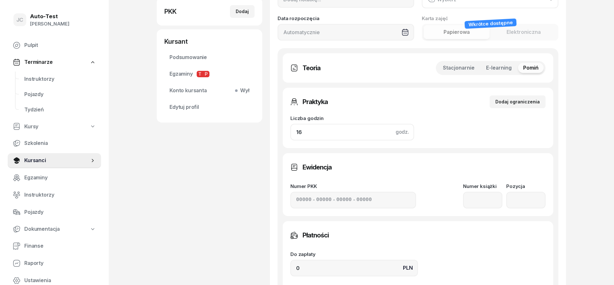
scroll to position [261, 0]
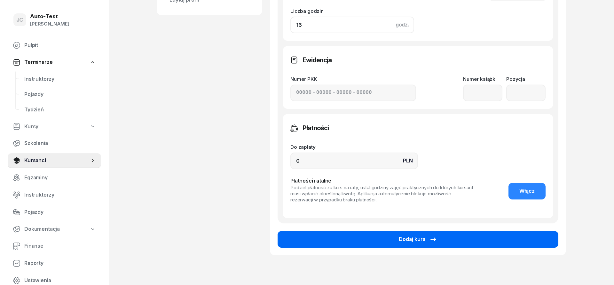
type input "16"
click at [344, 240] on button "Dodaj kurs" at bounding box center [417, 239] width 281 height 17
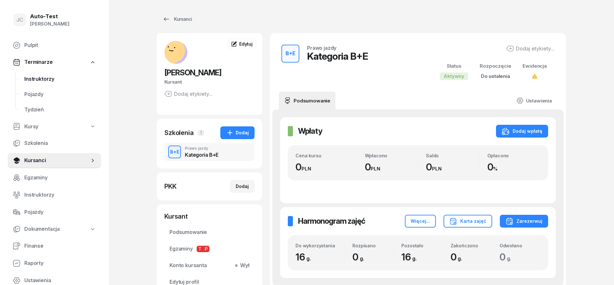
click at [62, 82] on span "Instruktorzy" at bounding box center [60, 79] width 72 height 8
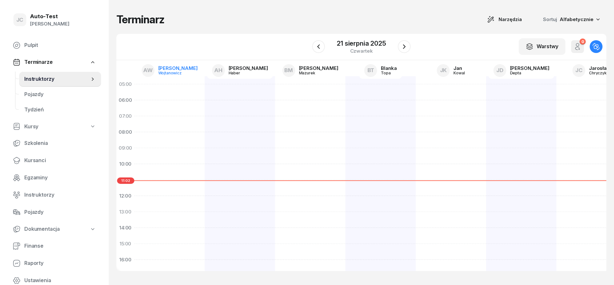
click at [184, 73] on div "Wojtanowicz" at bounding box center [173, 73] width 31 height 4
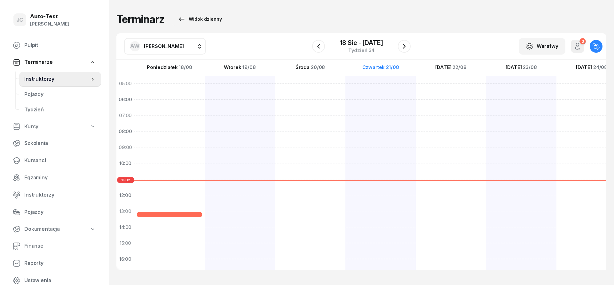
click at [164, 43] on span "[PERSON_NAME]" at bounding box center [164, 46] width 40 height 6
type input "chry"
click at [183, 85] on span "[PERSON_NAME]" at bounding box center [166, 88] width 39 height 8
click at [321, 50] on icon "button" at bounding box center [318, 46] width 8 height 8
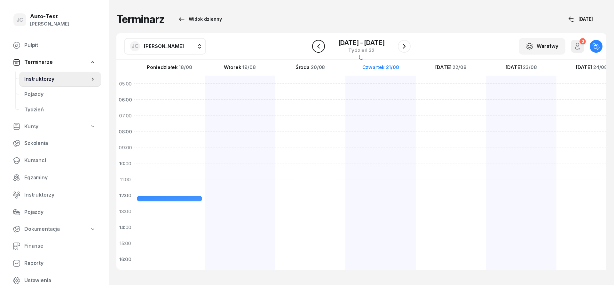
click at [321, 50] on icon "button" at bounding box center [318, 46] width 8 height 8
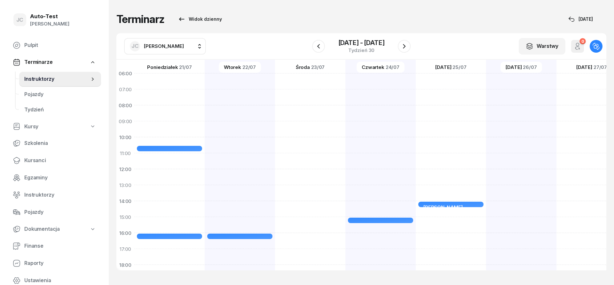
scroll to position [38, 0]
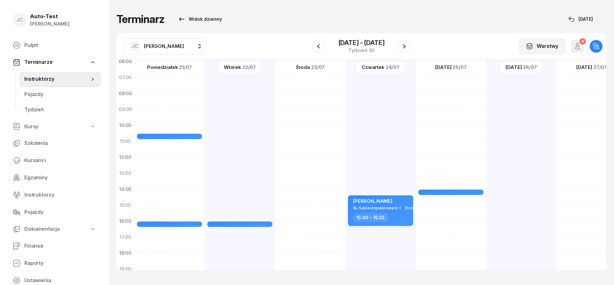
click at [384, 210] on div "Sala komputerowa nr 1" at bounding box center [380, 208] width 42 height 4
select select "15"
select select "25"
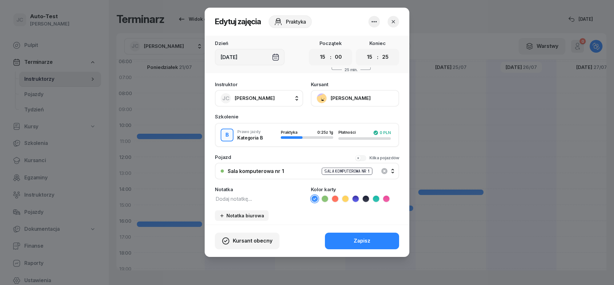
drag, startPoint x: 396, startPoint y: 23, endPoint x: 298, endPoint y: 33, distance: 98.6
click at [396, 23] on icon "button" at bounding box center [393, 22] width 6 height 6
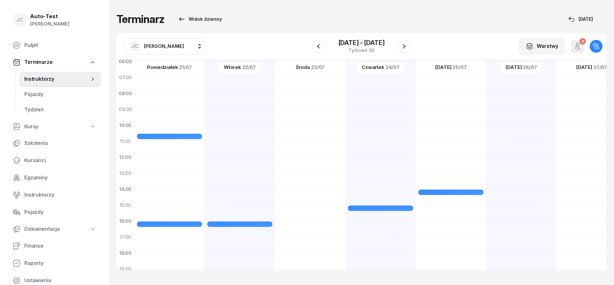
click at [151, 48] on span "[PERSON_NAME]" at bounding box center [164, 46] width 40 height 6
type input "jer"
click at [177, 88] on span "[PERSON_NAME]" at bounding box center [166, 88] width 39 height 8
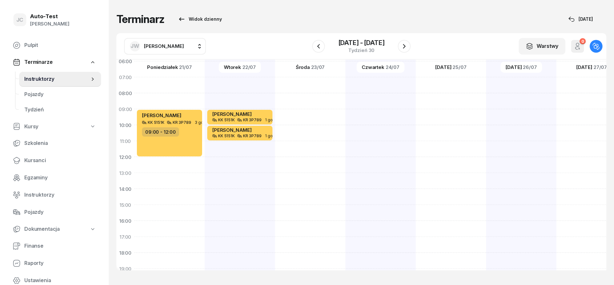
click at [486, 178] on div at bounding box center [521, 197] width 70 height 320
select select "13"
select select "15"
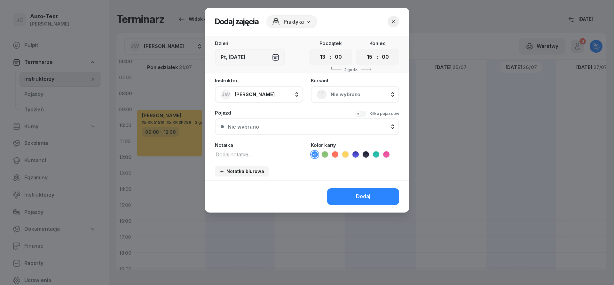
scroll to position [38, 0]
click at [340, 96] on span "Nie wybrano" at bounding box center [361, 94] width 63 height 8
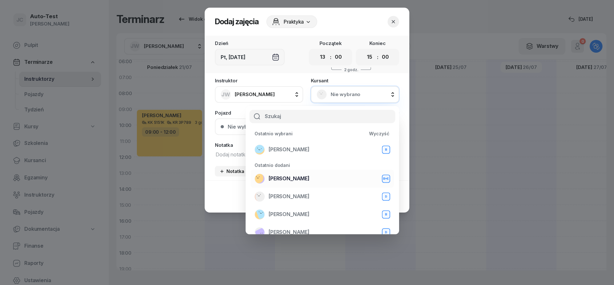
click at [296, 179] on span "[PERSON_NAME]" at bounding box center [288, 179] width 41 height 8
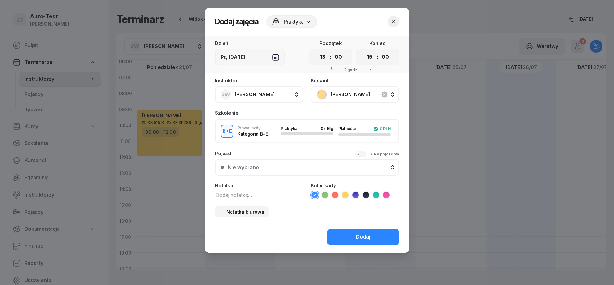
click at [305, 170] on button "Nie wybrano" at bounding box center [307, 167] width 184 height 17
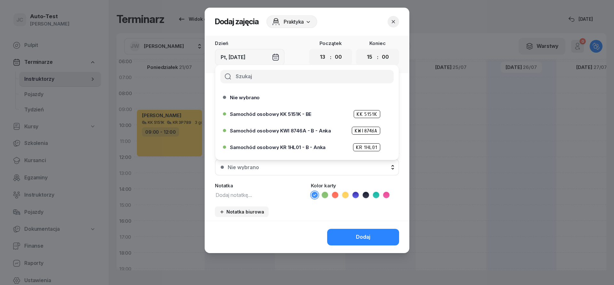
click at [339, 170] on button "Nie wybrano" at bounding box center [307, 167] width 184 height 17
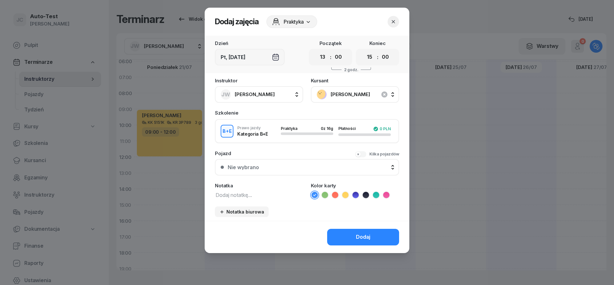
click at [377, 156] on div "Kilka pojazdów" at bounding box center [384, 154] width 30 height 6
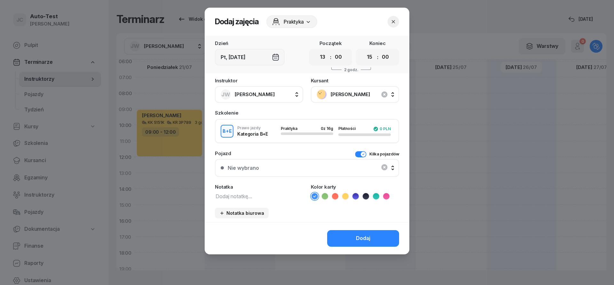
click at [311, 171] on div "Nie wybrano" at bounding box center [306, 168] width 173 height 13
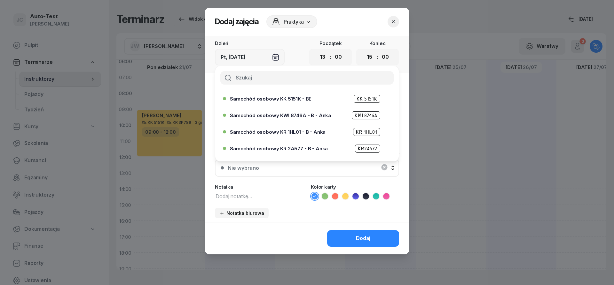
click at [302, 101] on span "Samochód osobowy KK 5151K - BE" at bounding box center [270, 99] width 81 height 5
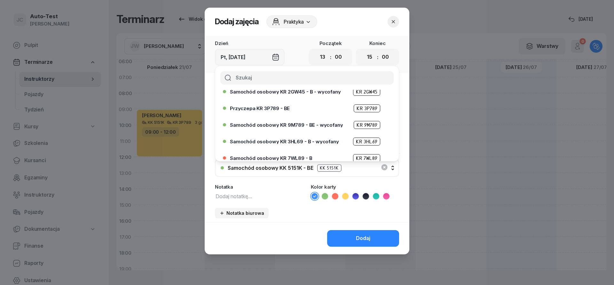
scroll to position [77, 0]
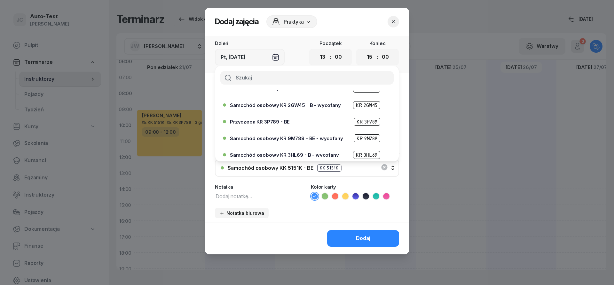
click at [271, 124] on div "Przyczepa KR 3P789 - BE KR 3P789" at bounding box center [308, 122] width 157 height 8
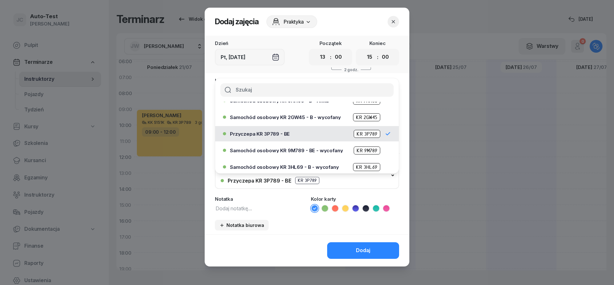
click at [346, 210] on icon at bounding box center [345, 208] width 6 height 6
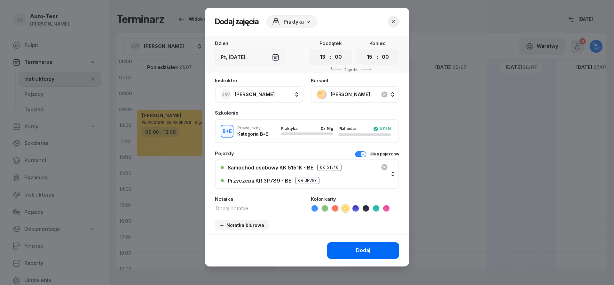
click at [361, 250] on div "Dodaj" at bounding box center [363, 251] width 14 height 8
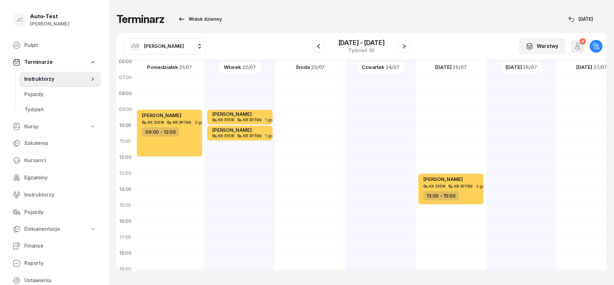
scroll to position [38, 0]
click at [556, 117] on div at bounding box center [591, 197] width 70 height 320
select select "09"
select select "11"
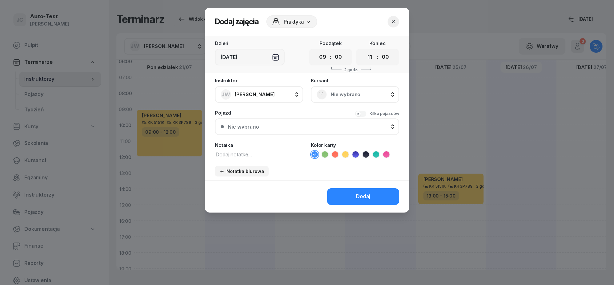
click at [349, 90] on div "Nie wybrano" at bounding box center [354, 94] width 77 height 10
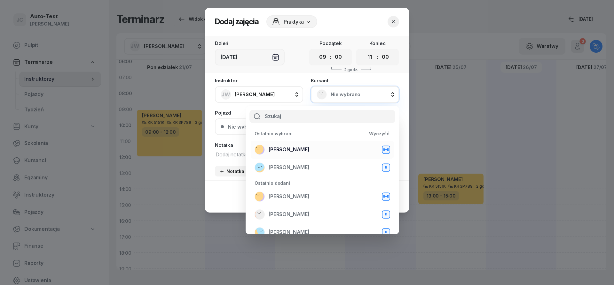
click at [309, 148] on div "[PERSON_NAME] B+E" at bounding box center [321, 150] width 135 height 10
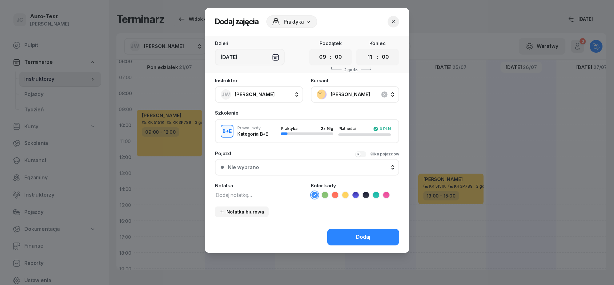
click at [299, 170] on button "Nie wybrano" at bounding box center [307, 167] width 184 height 17
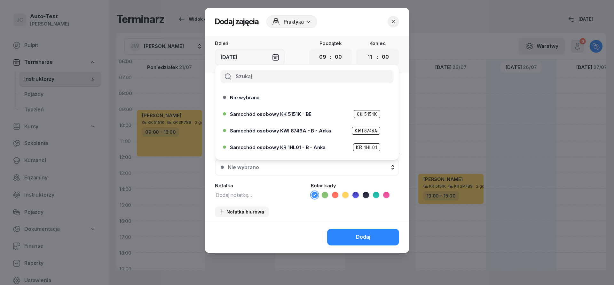
click at [303, 169] on div "Nie wybrano" at bounding box center [311, 167] width 166 height 5
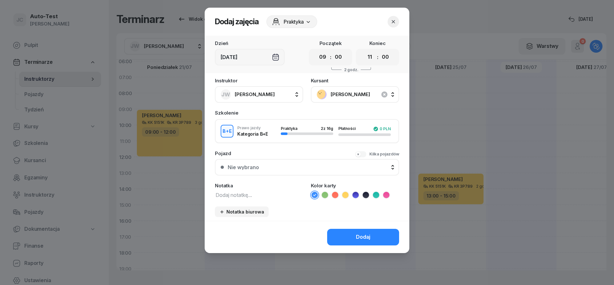
click at [370, 156] on div "Kilka pojazdów" at bounding box center [384, 154] width 30 height 6
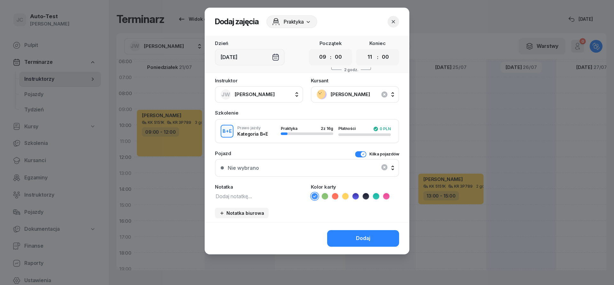
click at [333, 173] on div "Nie wybrano" at bounding box center [306, 168] width 173 height 13
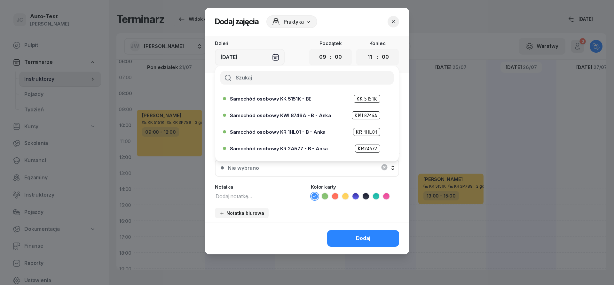
click at [297, 100] on span "Samochód osobowy KK 5151K - BE" at bounding box center [270, 99] width 81 height 5
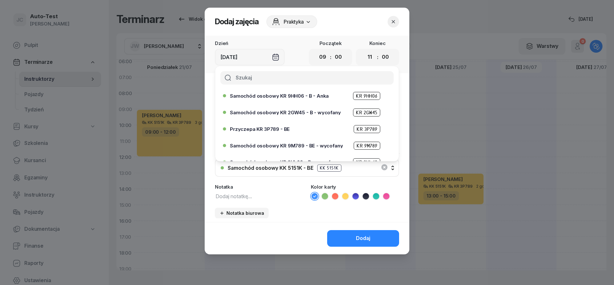
scroll to position [77, 0]
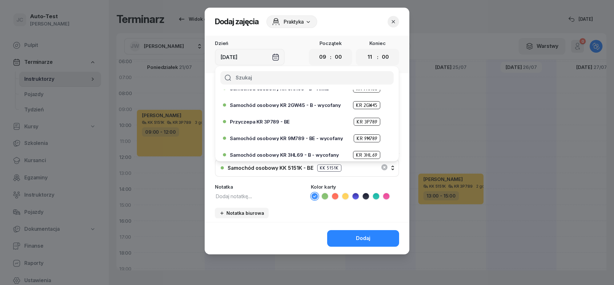
click at [281, 122] on span "Przyczepa KR 3P789 - BE" at bounding box center [260, 122] width 60 height 5
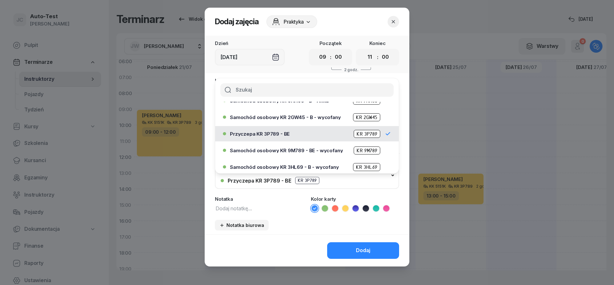
click at [346, 212] on li at bounding box center [345, 209] width 8 height 8
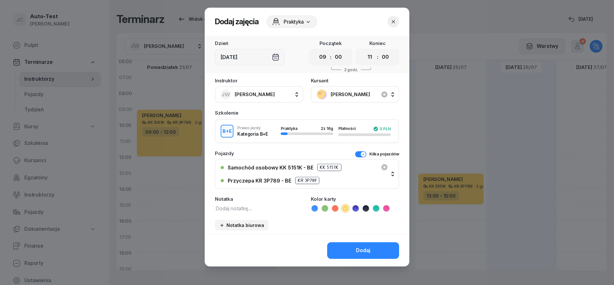
click at [353, 240] on div "Dodaj" at bounding box center [307, 251] width 205 height 32
click at [355, 245] on button "Dodaj" at bounding box center [363, 251] width 72 height 17
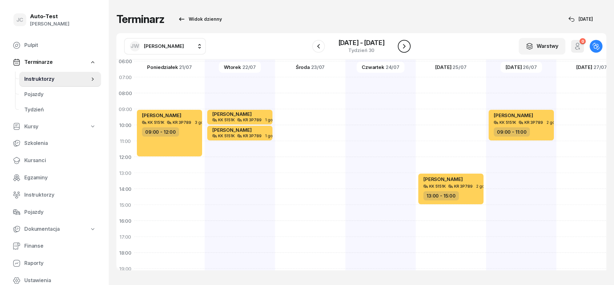
click at [401, 45] on icon "button" at bounding box center [404, 46] width 8 height 8
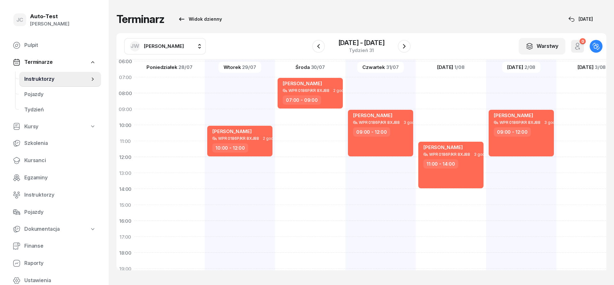
click at [205, 118] on div at bounding box center [240, 197] width 70 height 320
select select "09"
select select "11"
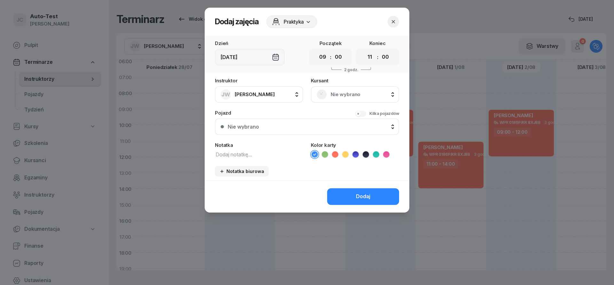
scroll to position [38, 0]
click at [356, 94] on span "Nie wybrano" at bounding box center [361, 94] width 63 height 8
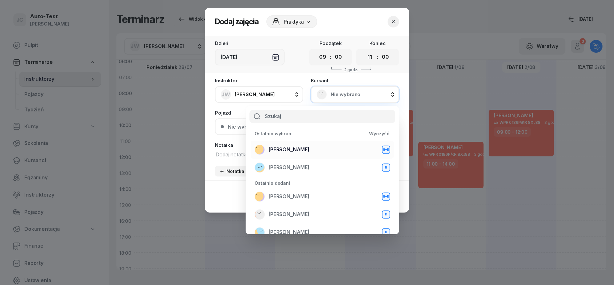
click at [310, 159] on li "[PERSON_NAME] B+E" at bounding box center [322, 168] width 143 height 18
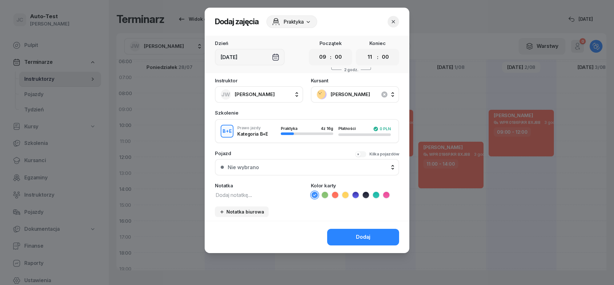
click at [365, 154] on button "Kilka pojazdów" at bounding box center [377, 154] width 44 height 6
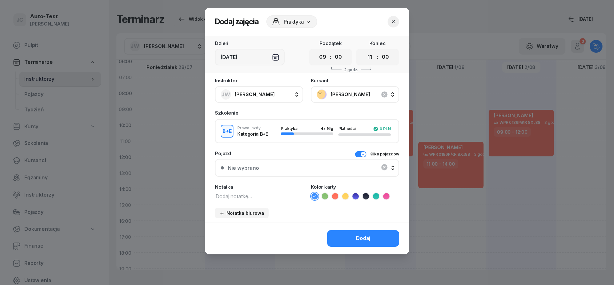
click at [332, 167] on div "Nie wybrano" at bounding box center [306, 168] width 173 height 13
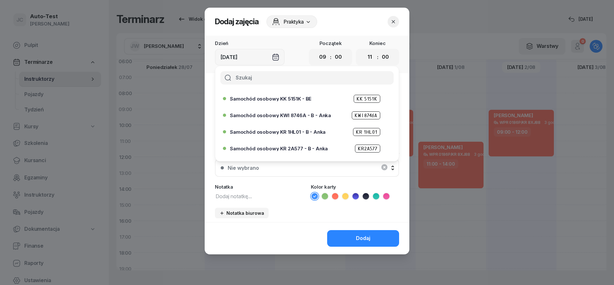
click at [297, 102] on div "Samochód osobowy KK 5151K - BE KK 5151K" at bounding box center [308, 99] width 157 height 8
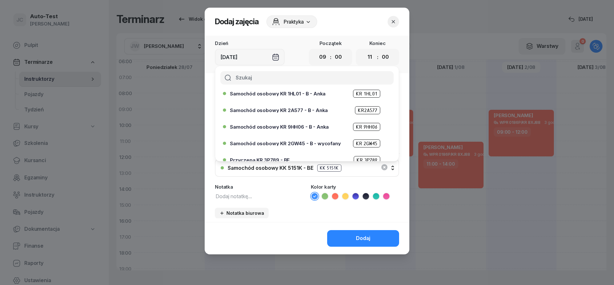
scroll to position [77, 0]
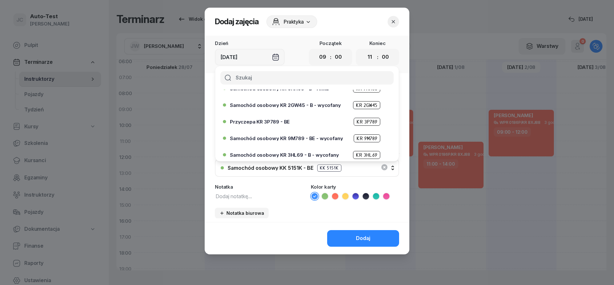
click at [287, 123] on span "Przyczepa KR 3P789 - BE" at bounding box center [260, 122] width 60 height 5
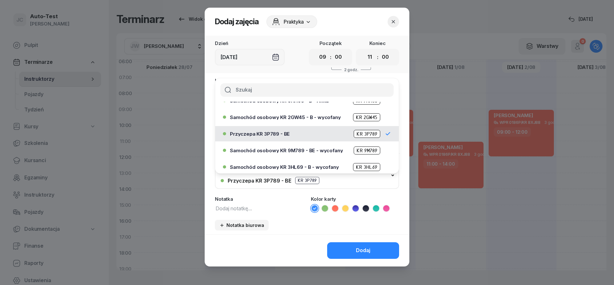
click at [343, 208] on icon at bounding box center [345, 208] width 6 height 6
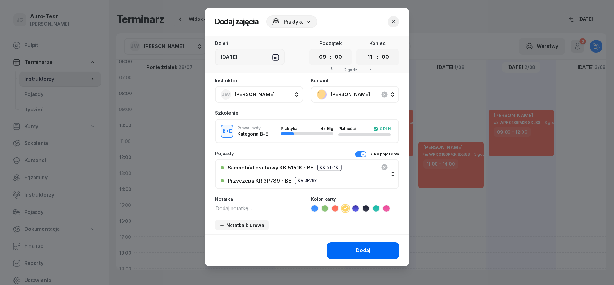
click at [357, 251] on div "Dodaj" at bounding box center [363, 251] width 14 height 8
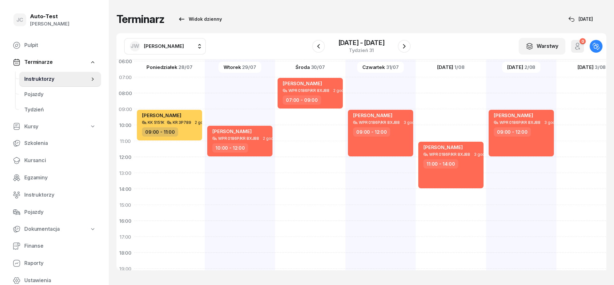
scroll to position [125, 0]
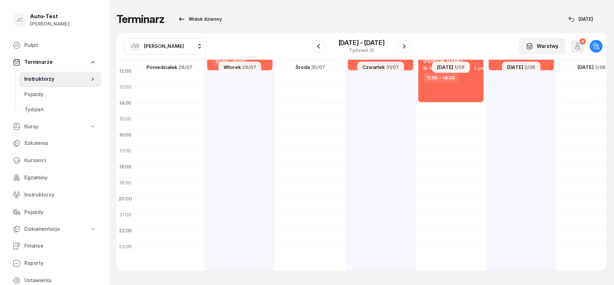
click at [275, 220] on div "[PERSON_NAME] WPR 0186P/KR 8XJ88 2 godz. 10:00 - 12:00" at bounding box center [310, 111] width 70 height 320
select select "21"
select select "23"
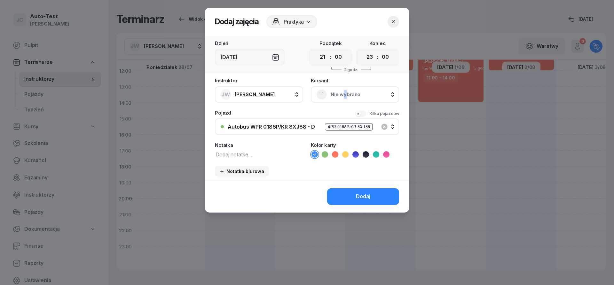
click at [344, 95] on span "Nie wybrano" at bounding box center [361, 94] width 63 height 8
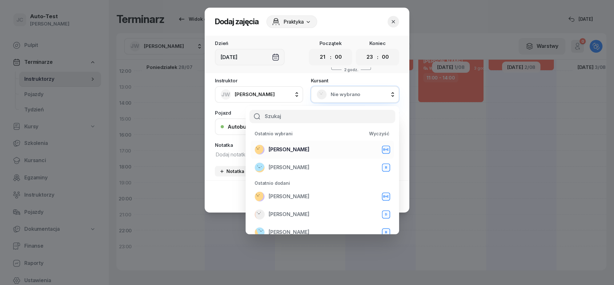
click at [306, 152] on div "[PERSON_NAME] B+E" at bounding box center [321, 150] width 135 height 10
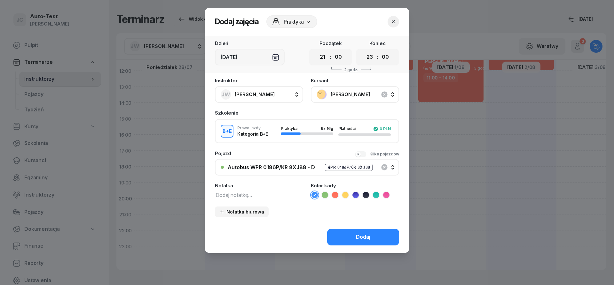
click at [365, 153] on button "Kilka pojazdów" at bounding box center [377, 154] width 44 height 6
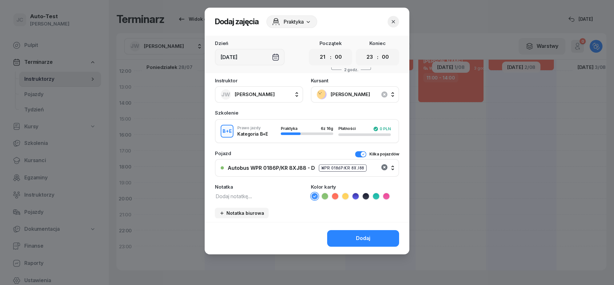
click at [383, 168] on icon "button" at bounding box center [384, 167] width 6 height 6
click at [306, 169] on div "Nie wybrano" at bounding box center [306, 168] width 173 height 13
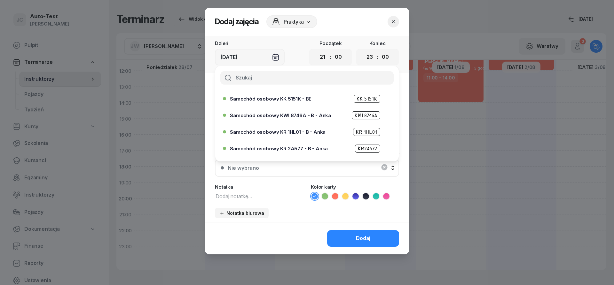
click at [287, 101] on span "Samochód osobowy KK 5151K - BE" at bounding box center [270, 99] width 81 height 5
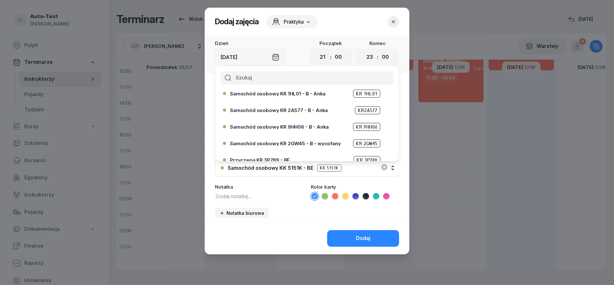
scroll to position [77, 0]
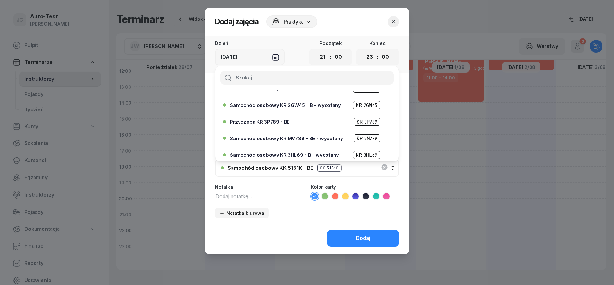
click at [285, 121] on span "Przyczepa KR 3P789 - BE" at bounding box center [260, 122] width 60 height 5
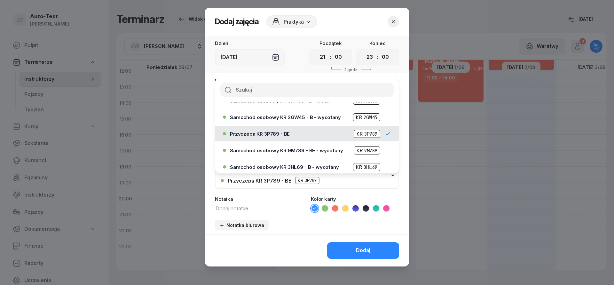
click at [344, 209] on icon at bounding box center [345, 208] width 6 height 6
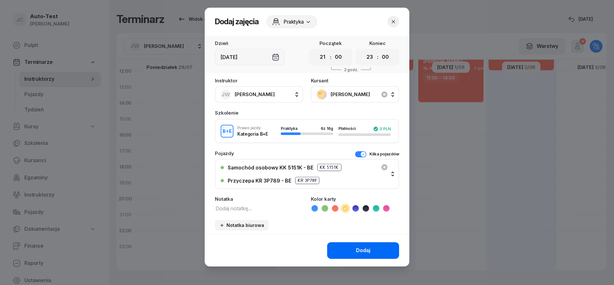
click at [355, 257] on button "Dodaj" at bounding box center [363, 251] width 72 height 17
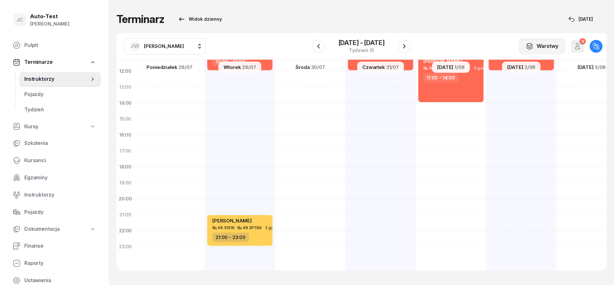
click at [415, 78] on div "[PERSON_NAME] WPR 0186P/KR 8XJ88 3 godz. 09:00 - 12:00" at bounding box center [450, 111] width 70 height 320
select select "12"
select select "14"
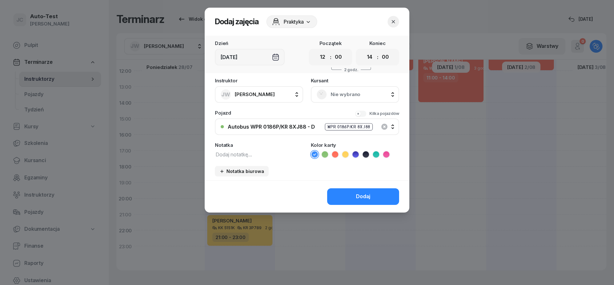
click at [343, 93] on span "Nie wybrano" at bounding box center [361, 94] width 63 height 8
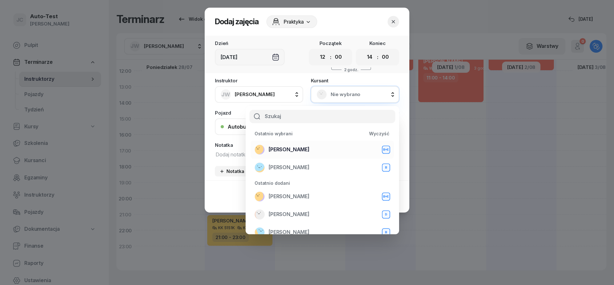
click at [304, 148] on div "[PERSON_NAME] B+E" at bounding box center [321, 150] width 135 height 10
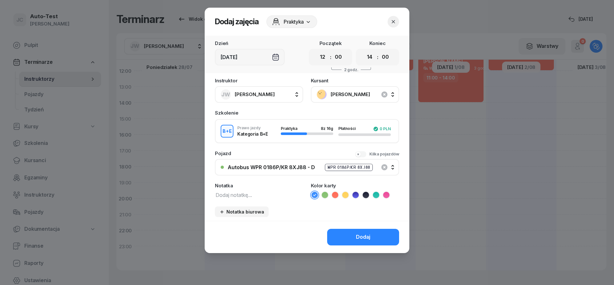
click at [370, 153] on div "Kilka pojazdów" at bounding box center [384, 154] width 30 height 6
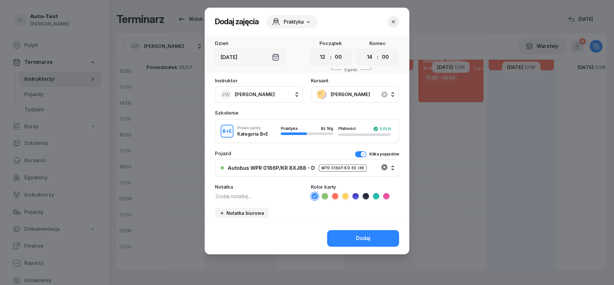
click at [382, 165] on icon "button" at bounding box center [384, 168] width 8 height 8
click at [327, 164] on div "Nie wybrano" at bounding box center [306, 168] width 173 height 13
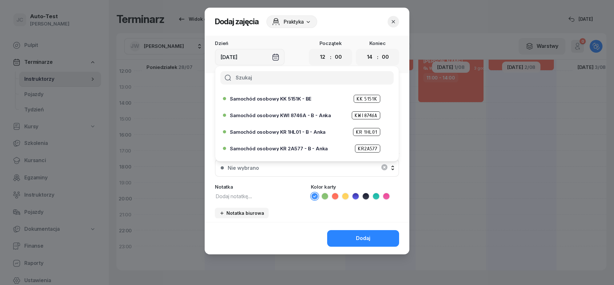
click at [305, 103] on div "Samochód osobowy KK 5151K - BE KK 5151K" at bounding box center [308, 99] width 157 height 8
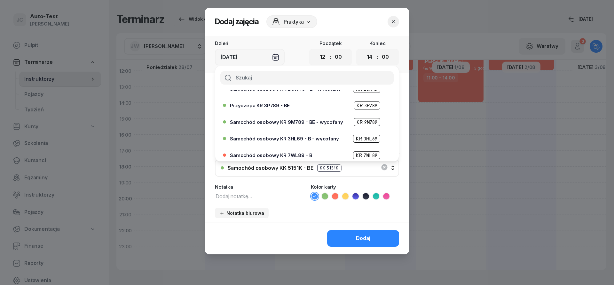
scroll to position [77, 0]
click at [273, 122] on span "Przyczepa KR 3P789 - BE" at bounding box center [260, 122] width 60 height 5
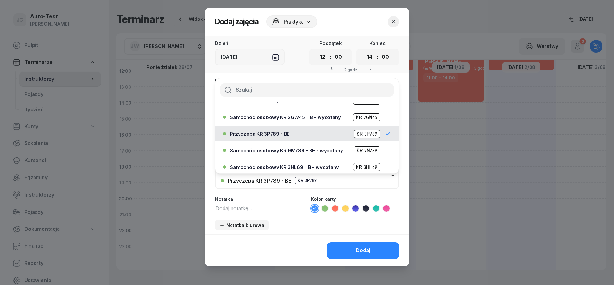
click at [345, 209] on icon at bounding box center [345, 208] width 6 height 6
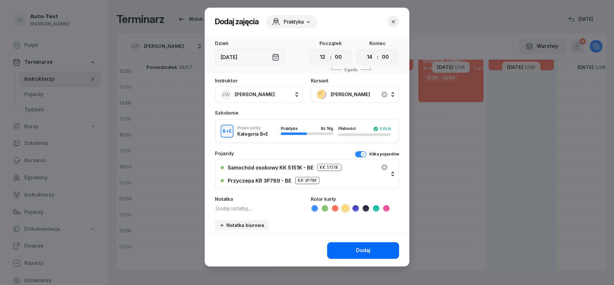
click at [352, 253] on button "Dodaj" at bounding box center [363, 251] width 72 height 17
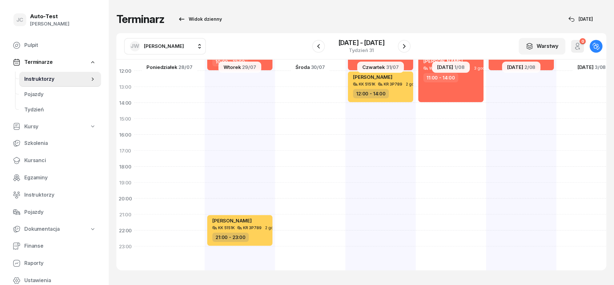
scroll to position [125, 0]
click at [486, 115] on div "[PERSON_NAME] WPR 0186P/KR 8XJ88 3 godz. 11:00 - 14:00" at bounding box center [521, 111] width 70 height 320
select select "14"
select select "16"
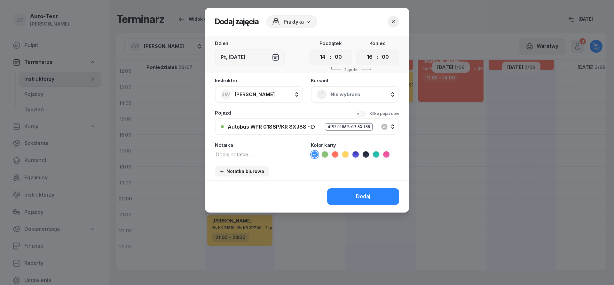
click at [361, 93] on span "Nie wybrano" at bounding box center [361, 94] width 63 height 8
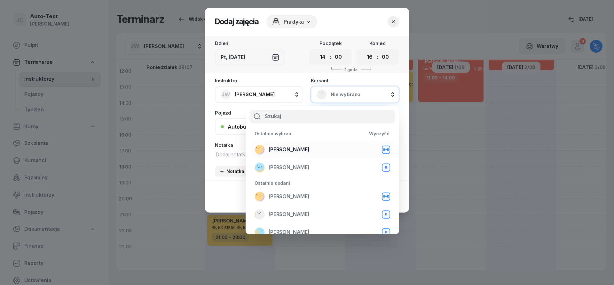
click at [301, 148] on div "[PERSON_NAME] B+E" at bounding box center [321, 150] width 135 height 10
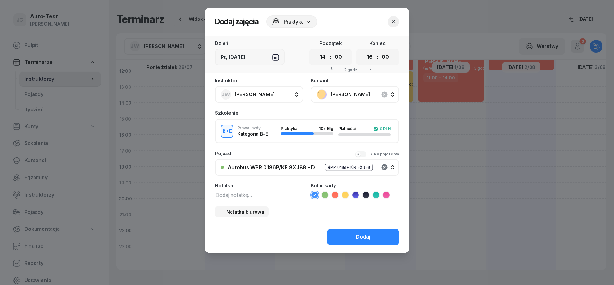
click at [382, 166] on icon "button" at bounding box center [384, 167] width 6 height 6
click at [363, 152] on button "Kilka pojazdów" at bounding box center [377, 154] width 44 height 6
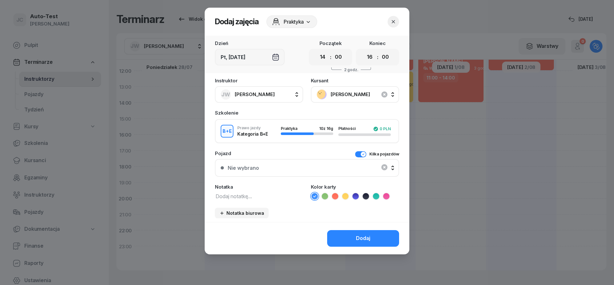
click at [340, 169] on div "Nie wybrano" at bounding box center [306, 168] width 173 height 13
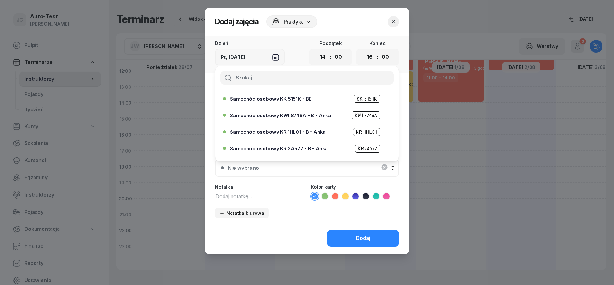
click at [302, 95] on div "Samochód osobowy KK 5151K - BE KK 5151K" at bounding box center [305, 99] width 164 height 10
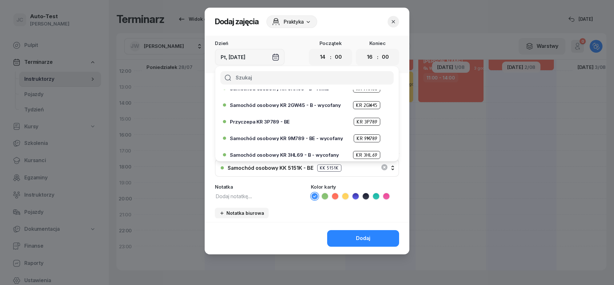
click at [275, 119] on div "Przyczepa KR 3P789 - BE KR 3P789" at bounding box center [308, 122] width 157 height 8
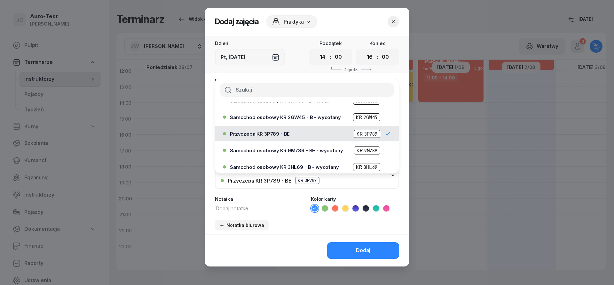
click at [345, 210] on icon at bounding box center [345, 208] width 6 height 6
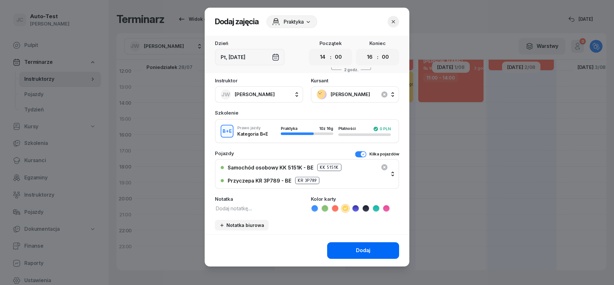
click at [362, 252] on div "Dodaj" at bounding box center [363, 251] width 14 height 8
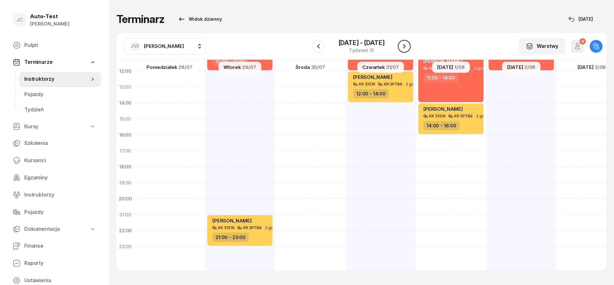
click at [405, 46] on icon "button" at bounding box center [404, 46] width 8 height 8
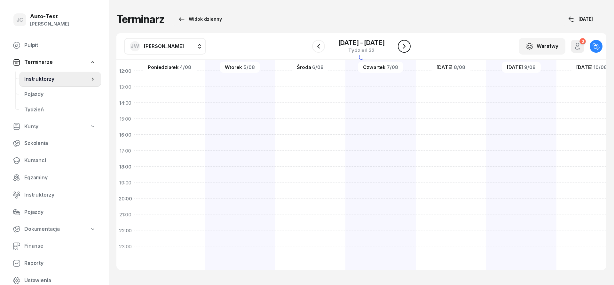
click at [405, 46] on icon "button" at bounding box center [404, 46] width 3 height 4
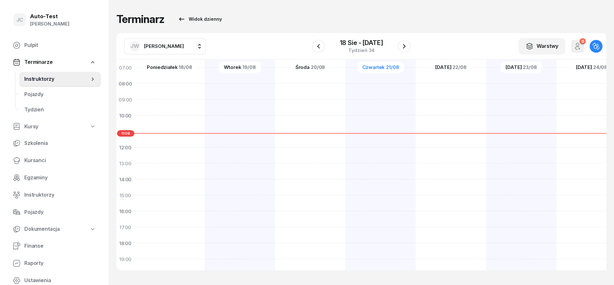
click at [345, 106] on div at bounding box center [380, 188] width 70 height 320
select select "09"
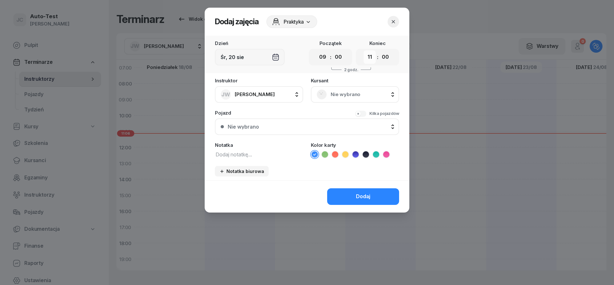
click at [363, 50] on select "00 01 02 03 04 05 06 07 08 09 10 11 12 13 14 15 16 17 18 19 20 21 22 23" at bounding box center [369, 56] width 12 height 13
select select "12"
click option "12" at bounding box center [0, 0] width 0 height 0
click at [330, 90] on div "Nie wybrano" at bounding box center [354, 94] width 77 height 10
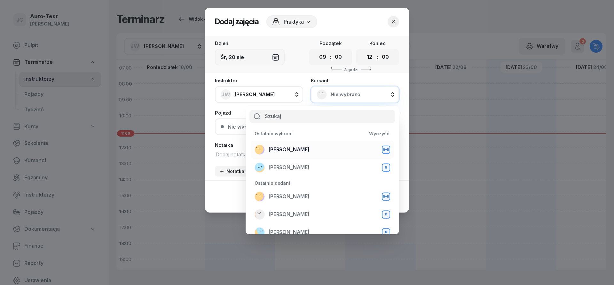
click at [299, 153] on span "[PERSON_NAME]" at bounding box center [288, 150] width 41 height 8
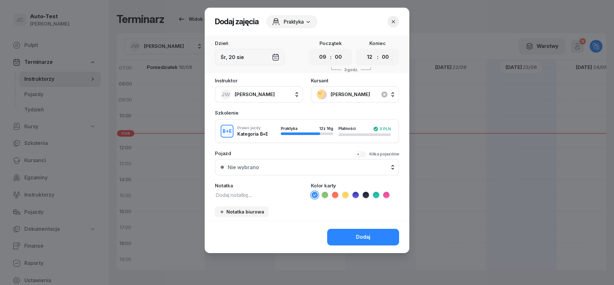
click at [367, 156] on button "Kilka pojazdów" at bounding box center [377, 154] width 44 height 6
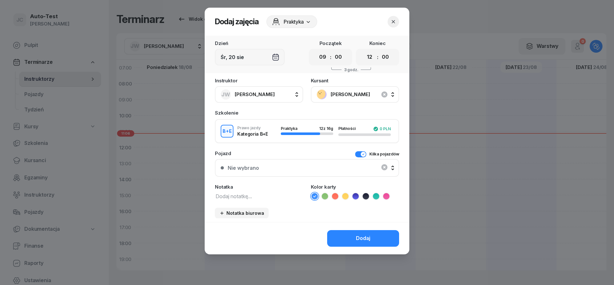
click at [340, 172] on div "Nie wybrano" at bounding box center [306, 168] width 173 height 13
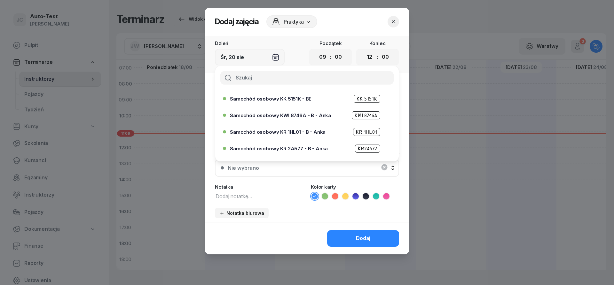
click at [295, 101] on span "Samochód osobowy KK 5151K - BE" at bounding box center [270, 99] width 81 height 5
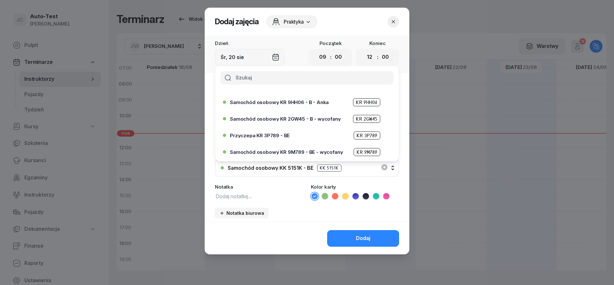
scroll to position [77, 0]
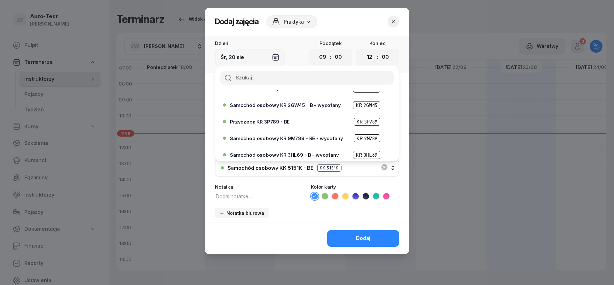
click at [288, 124] on div "Przyczepa KR 3P789 - BE KR 3P789" at bounding box center [308, 122] width 157 height 8
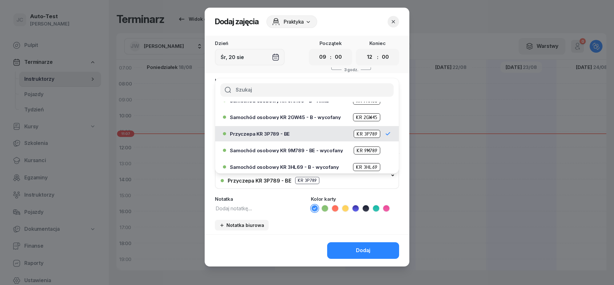
click at [346, 210] on icon at bounding box center [345, 208] width 6 height 6
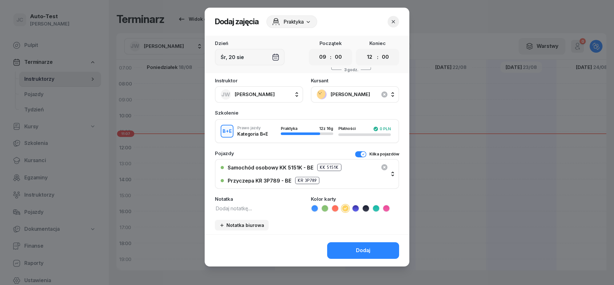
click at [354, 243] on button "Dodaj" at bounding box center [363, 251] width 72 height 17
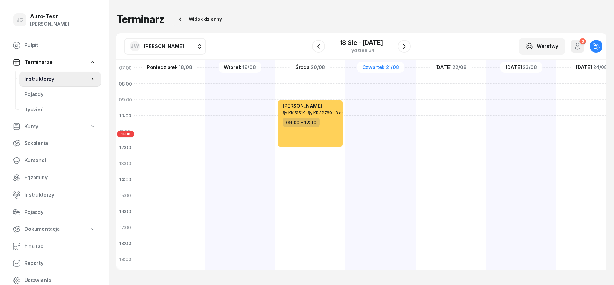
click at [415, 103] on div at bounding box center [450, 188] width 70 height 320
select select "09"
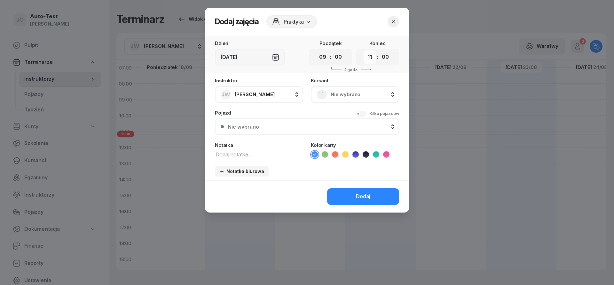
click at [363, 50] on select "00 01 02 03 04 05 06 07 08 09 10 11 12 13 14 15 16 17 18 19 20 21 22 23" at bounding box center [369, 56] width 12 height 13
select select "10"
click option "10" at bounding box center [0, 0] width 0 height 0
click at [323, 99] on rect at bounding box center [322, 95] width 14 height 14
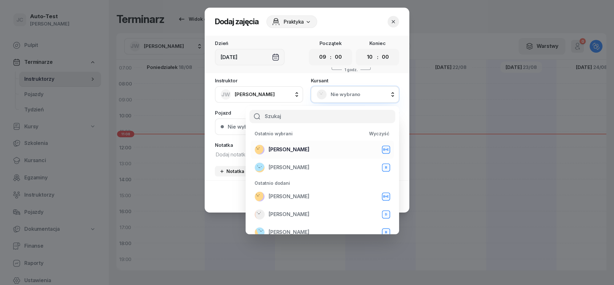
click at [313, 149] on div "[PERSON_NAME] B+E" at bounding box center [321, 150] width 135 height 10
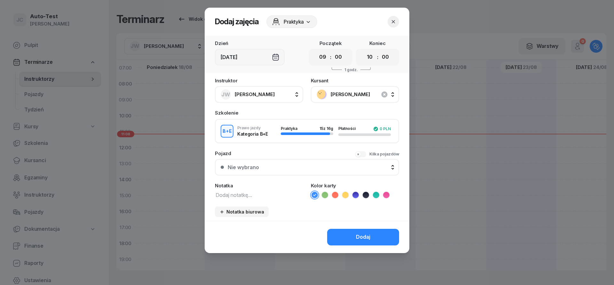
click at [360, 153] on button "Kilka pojazdów" at bounding box center [377, 154] width 44 height 6
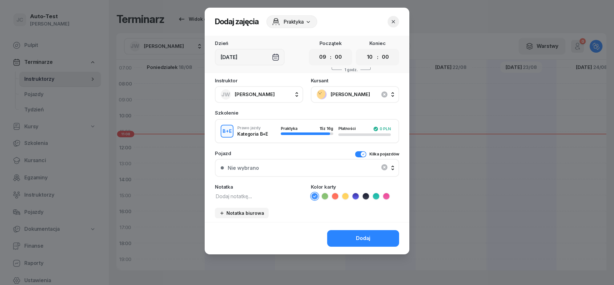
click at [330, 170] on div "Nie wybrano" at bounding box center [306, 168] width 173 height 13
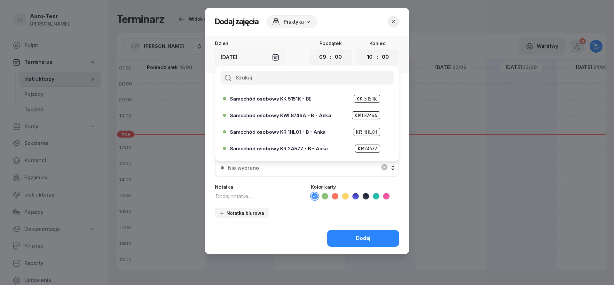
click at [289, 96] on div "Samochód osobowy KK 5151K - BE KK 5151K" at bounding box center [308, 99] width 157 height 8
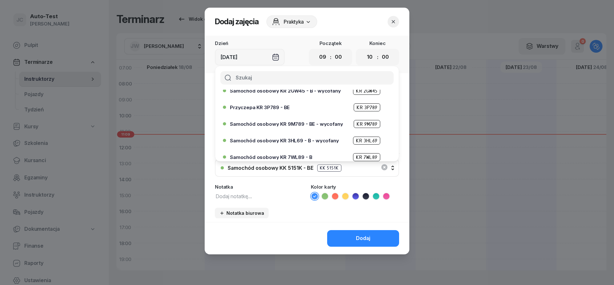
scroll to position [77, 0]
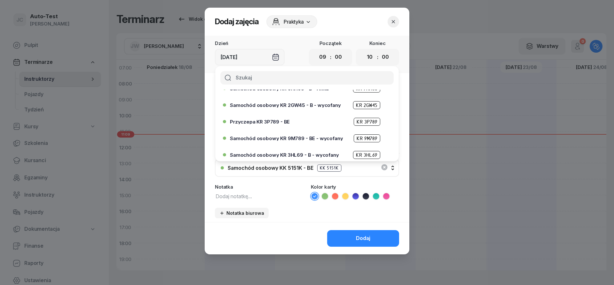
click at [282, 120] on span "Przyczepa KR 3P789 - BE" at bounding box center [260, 122] width 60 height 5
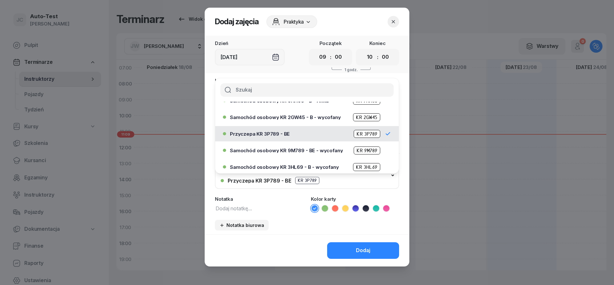
click at [345, 211] on icon at bounding box center [345, 208] width 6 height 6
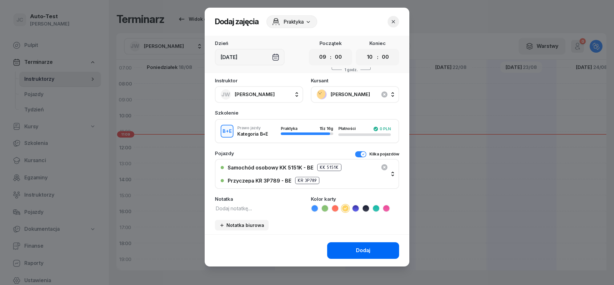
click at [356, 253] on button "Dodaj" at bounding box center [363, 251] width 72 height 17
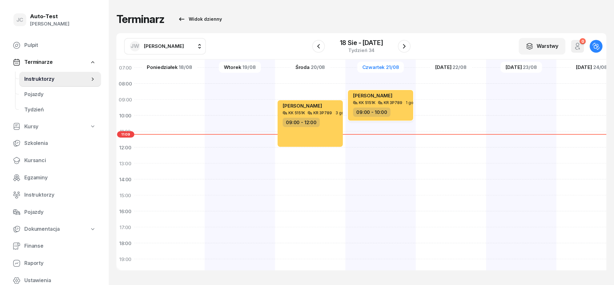
click at [399, 105] on div "KR 3P789" at bounding box center [392, 103] width 19 height 4
select select "09"
select select "10"
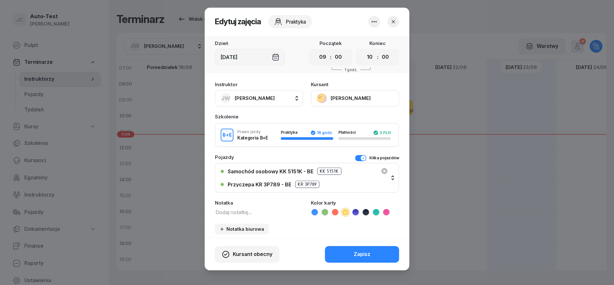
click at [392, 23] on icon "button" at bounding box center [392, 21] width 3 height 3
